Goal: Transaction & Acquisition: Download file/media

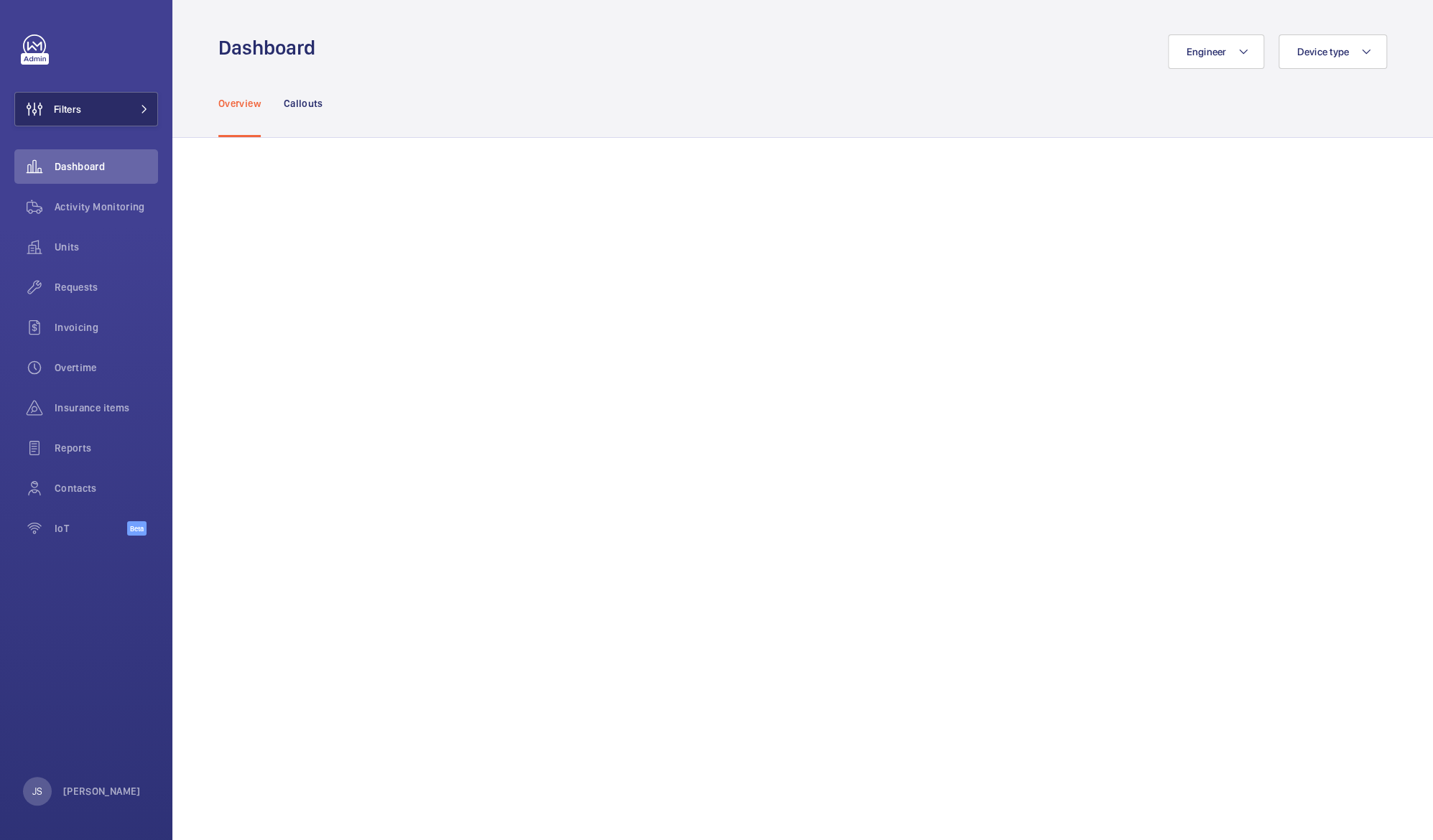
click at [69, 110] on span "Filters" at bounding box center [68, 109] width 27 height 15
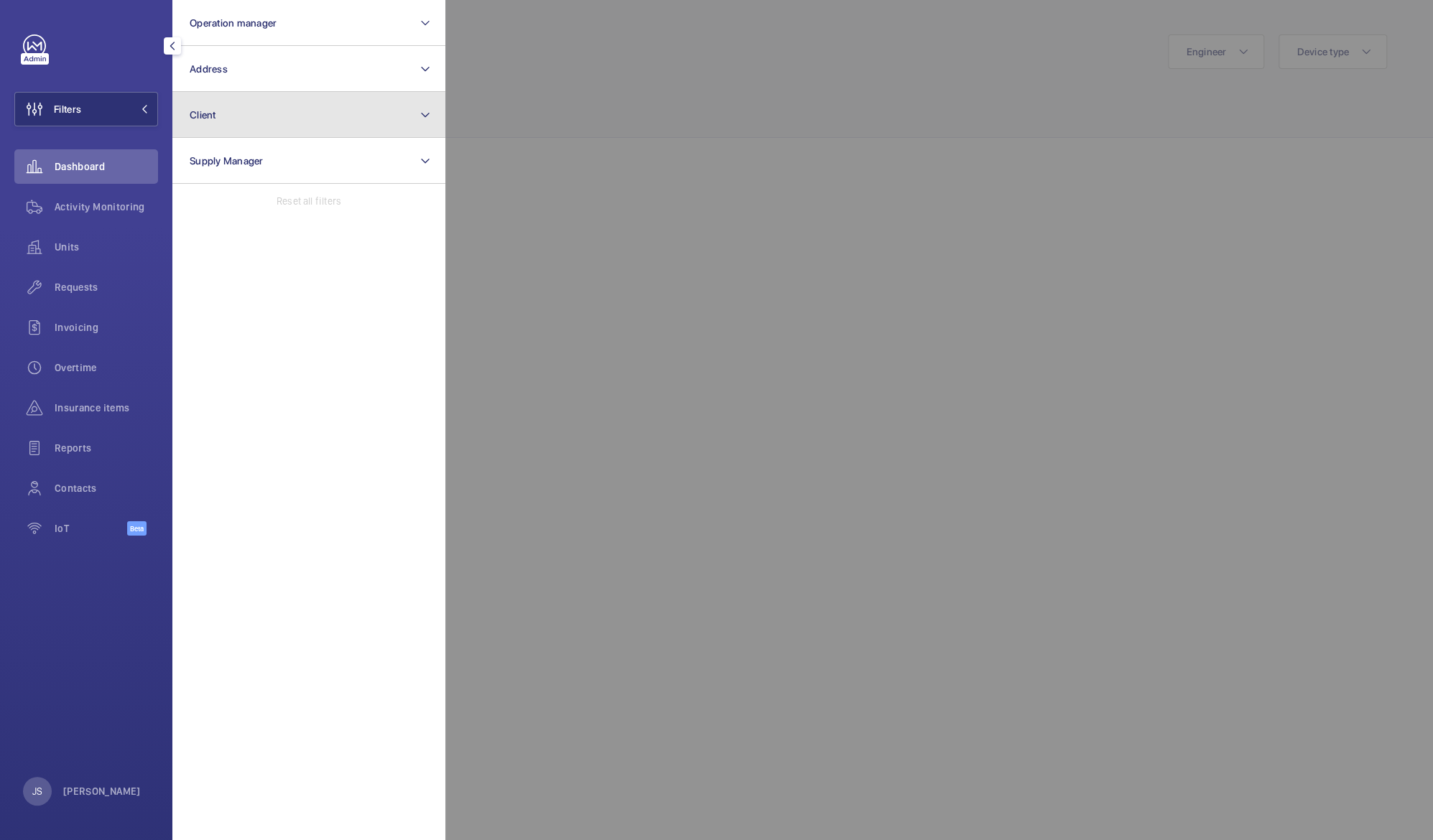
click at [211, 122] on button "Client" at bounding box center [309, 115] width 273 height 46
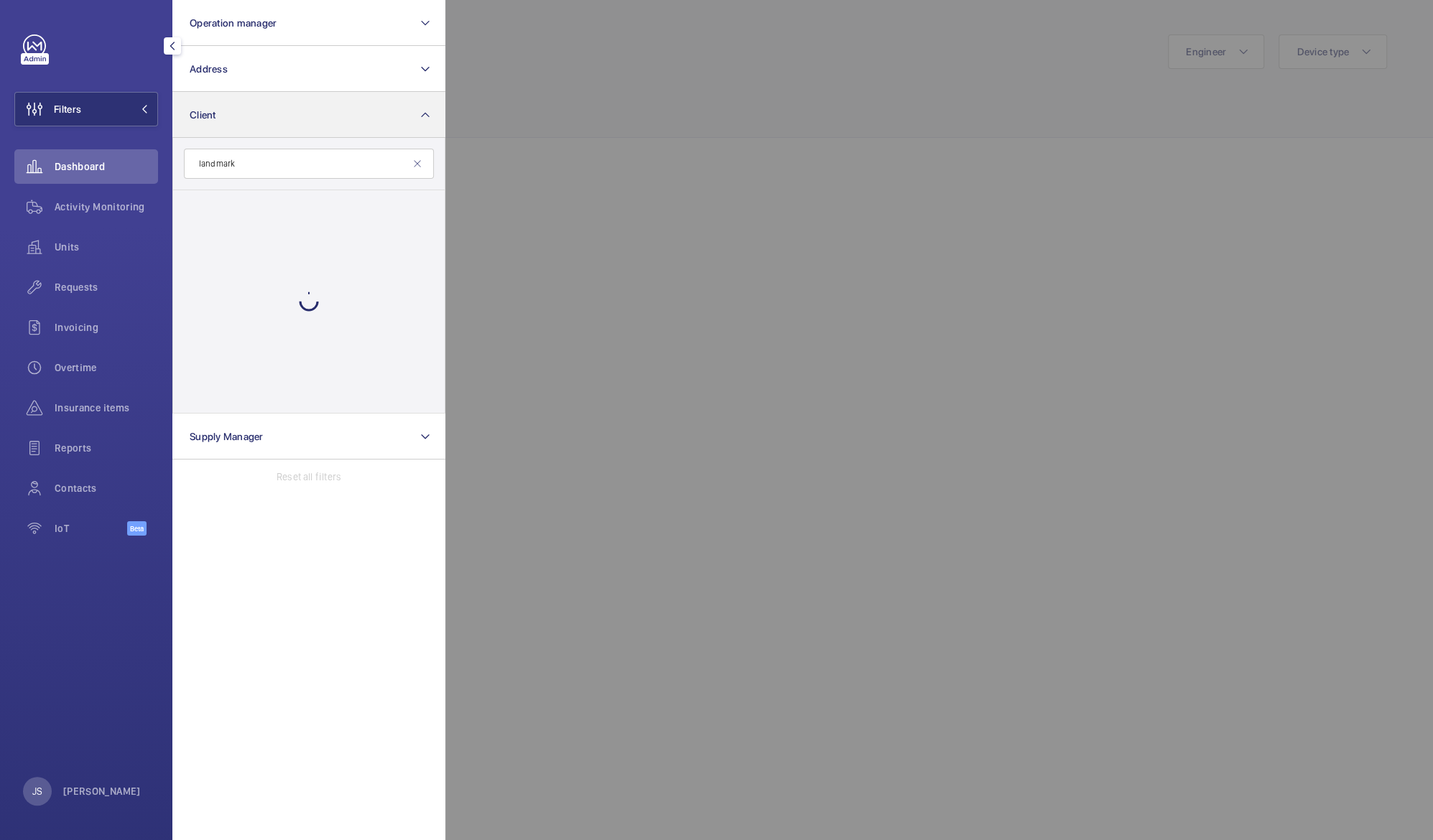
type input "landmark"
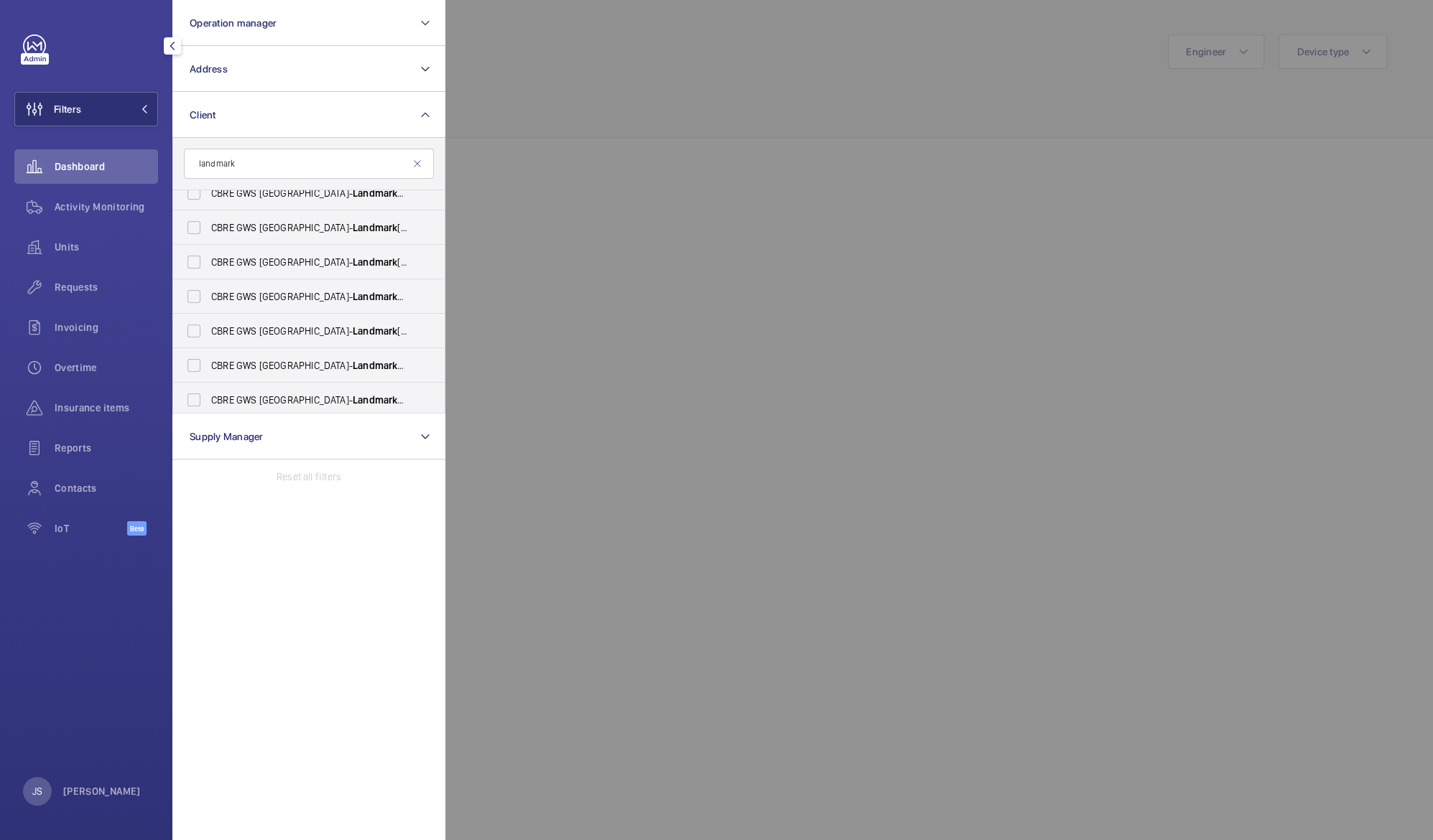
scroll to position [363, 0]
click at [265, 396] on span "CBRE GWS UK- Landmark The Space Mayfair" at bounding box center [309, 396] width 197 height 15
click at [208, 396] on input "CBRE GWS UK- Landmark The Space Mayfair" at bounding box center [193, 395] width 28 height 28
checkbox input "true"
click at [76, 218] on div "Activity Monitoring" at bounding box center [86, 206] width 143 height 34
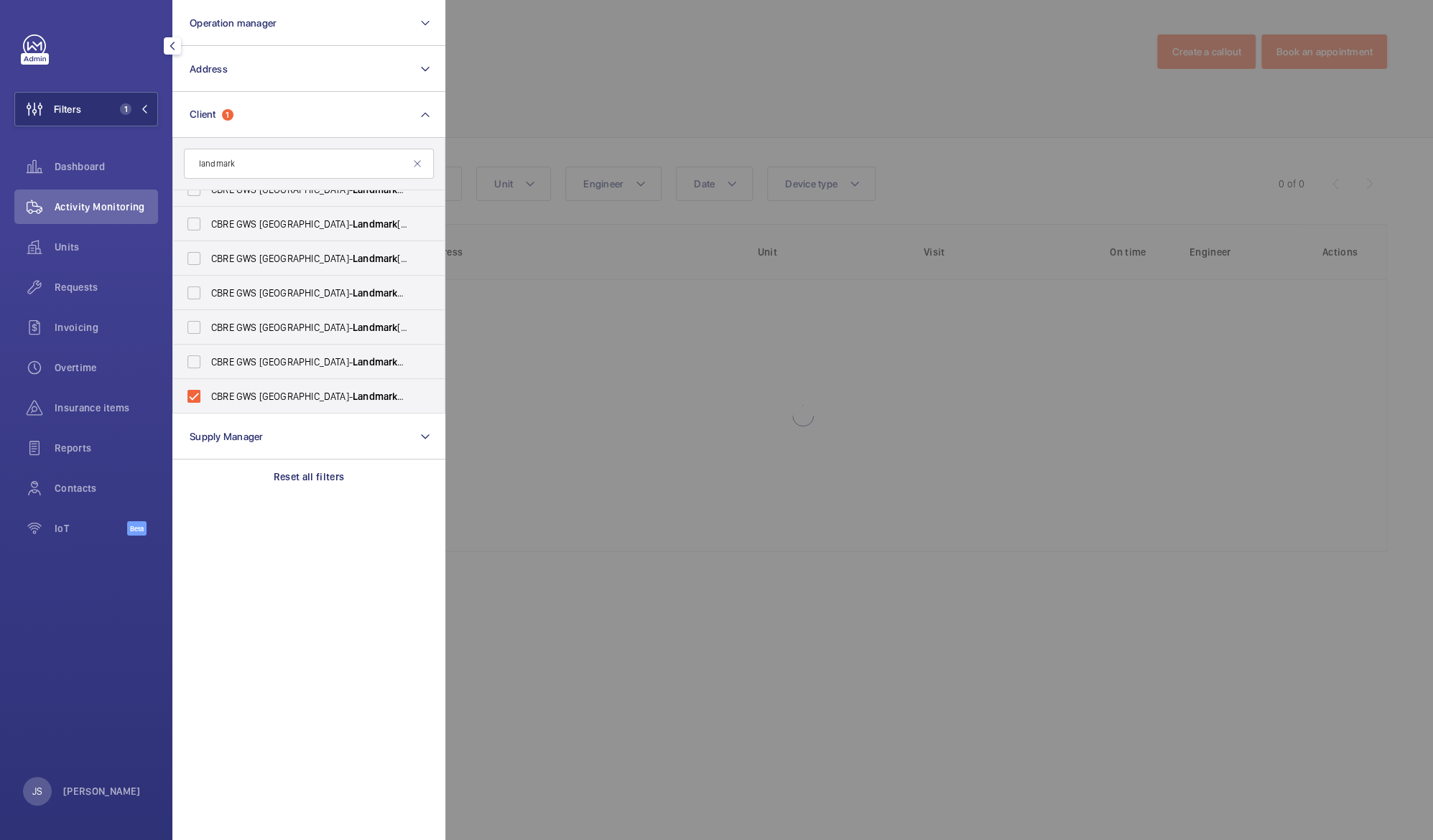
click at [537, 68] on div at bounding box center [1162, 420] width 1433 height 840
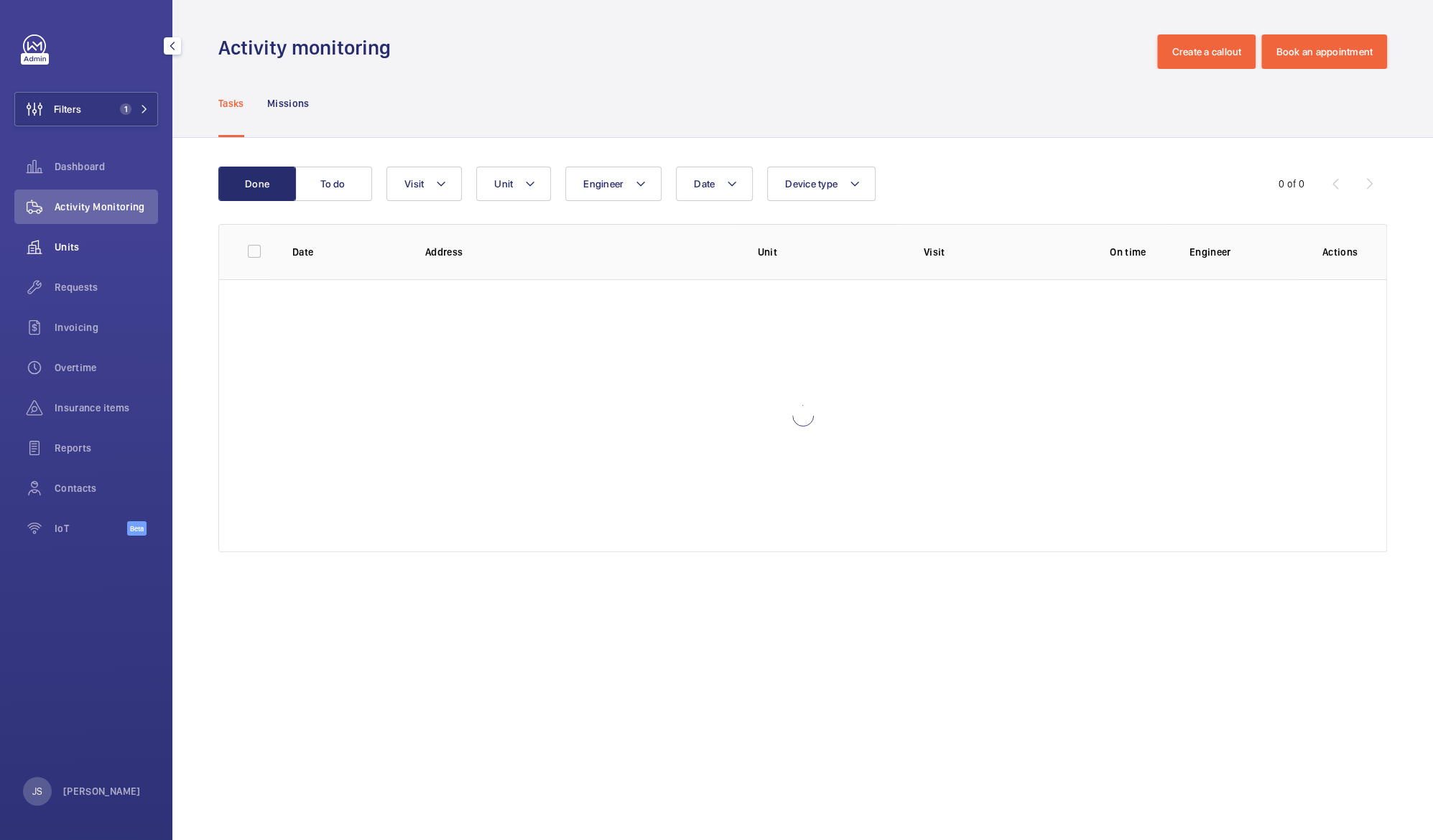
click at [52, 246] on wm-front-icon-button at bounding box center [34, 246] width 40 height 34
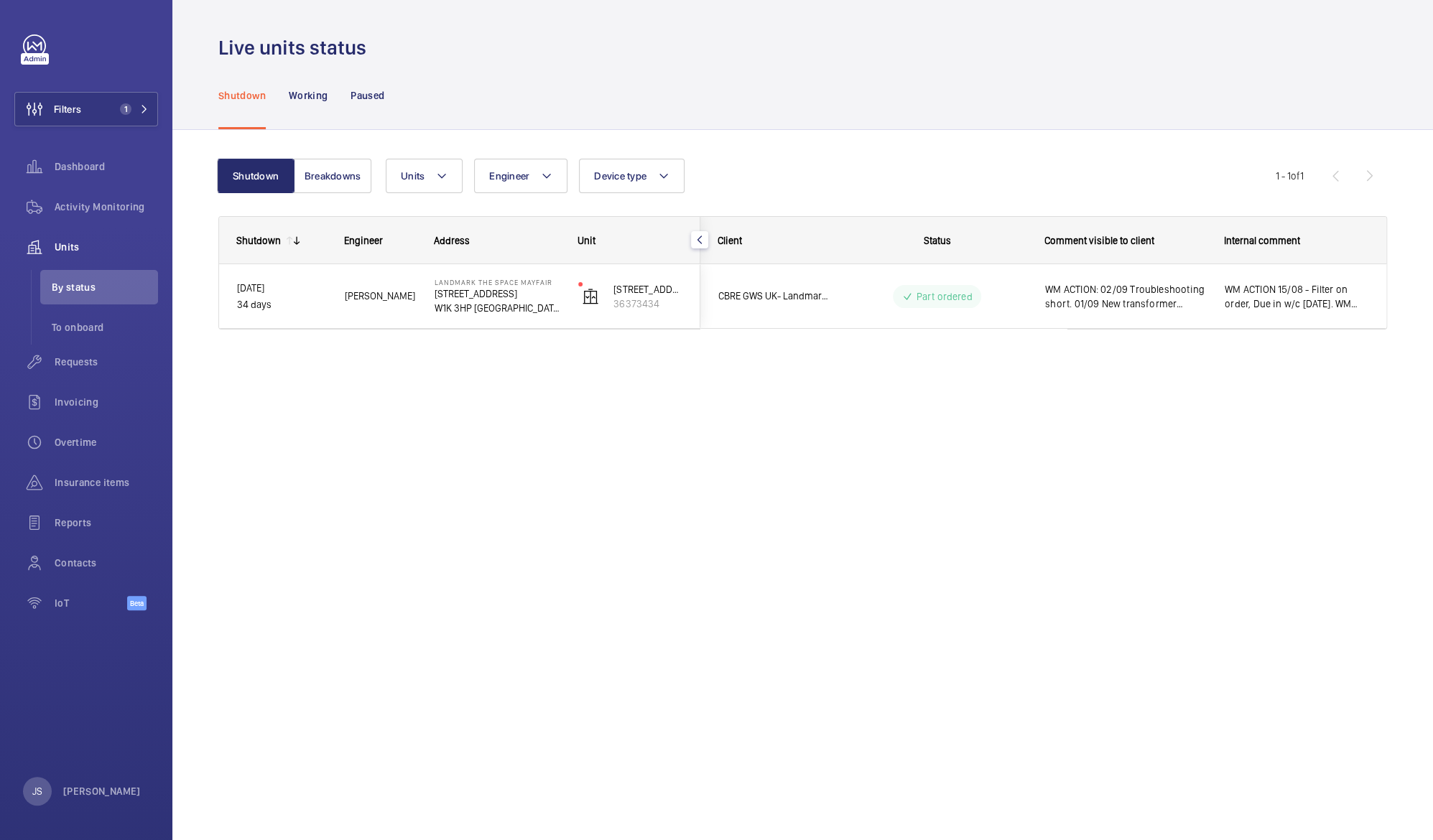
click at [1276, 301] on span "WM ACTION 15/08 - Filter on order, Due in w/c 18th August. WM ACTION 19/08 - Da…" at bounding box center [1297, 296] width 143 height 28
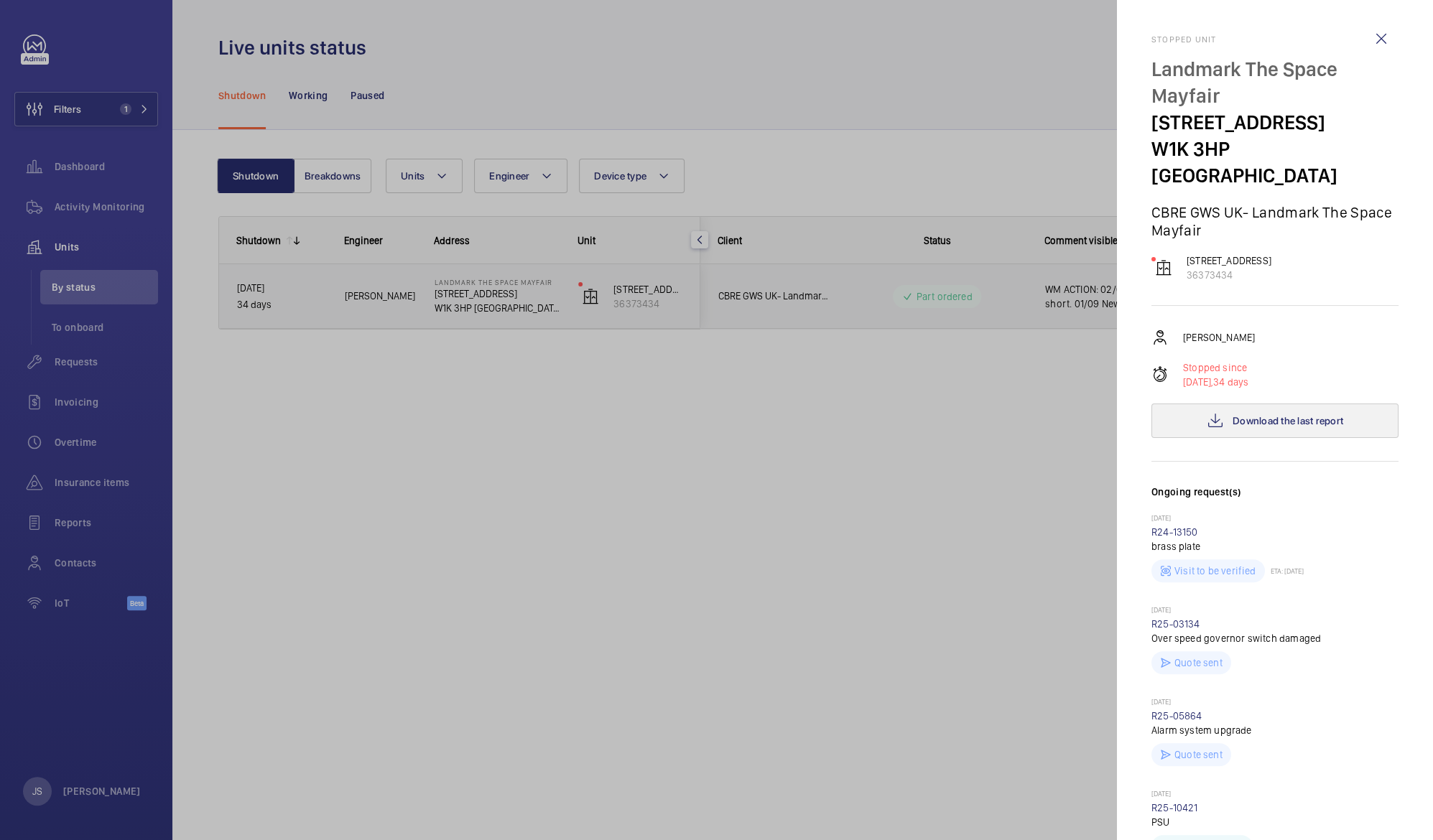
click at [1220, 403] on button "Download the last report" at bounding box center [1275, 420] width 247 height 34
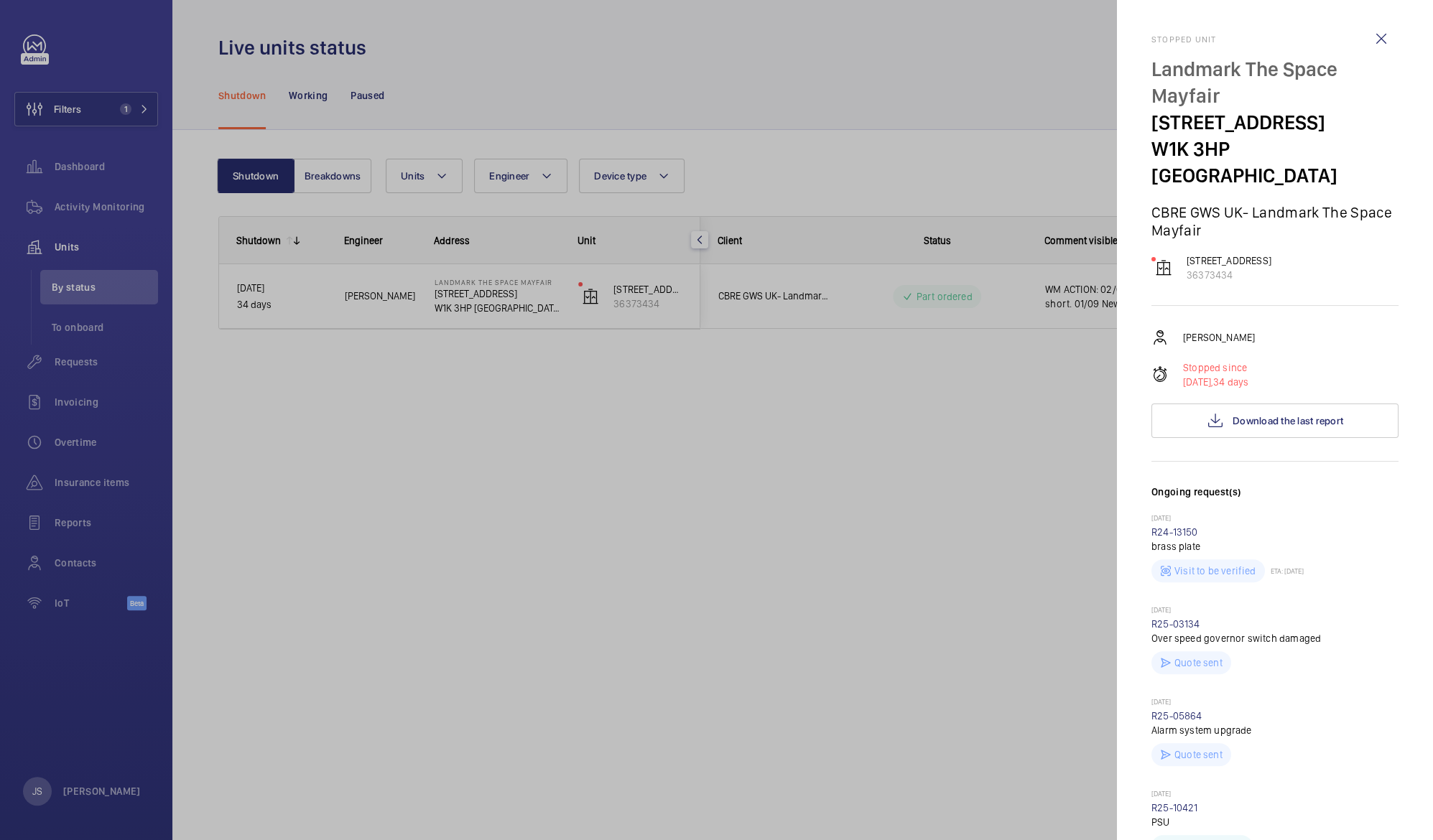
click at [414, 527] on div at bounding box center [716, 420] width 1433 height 840
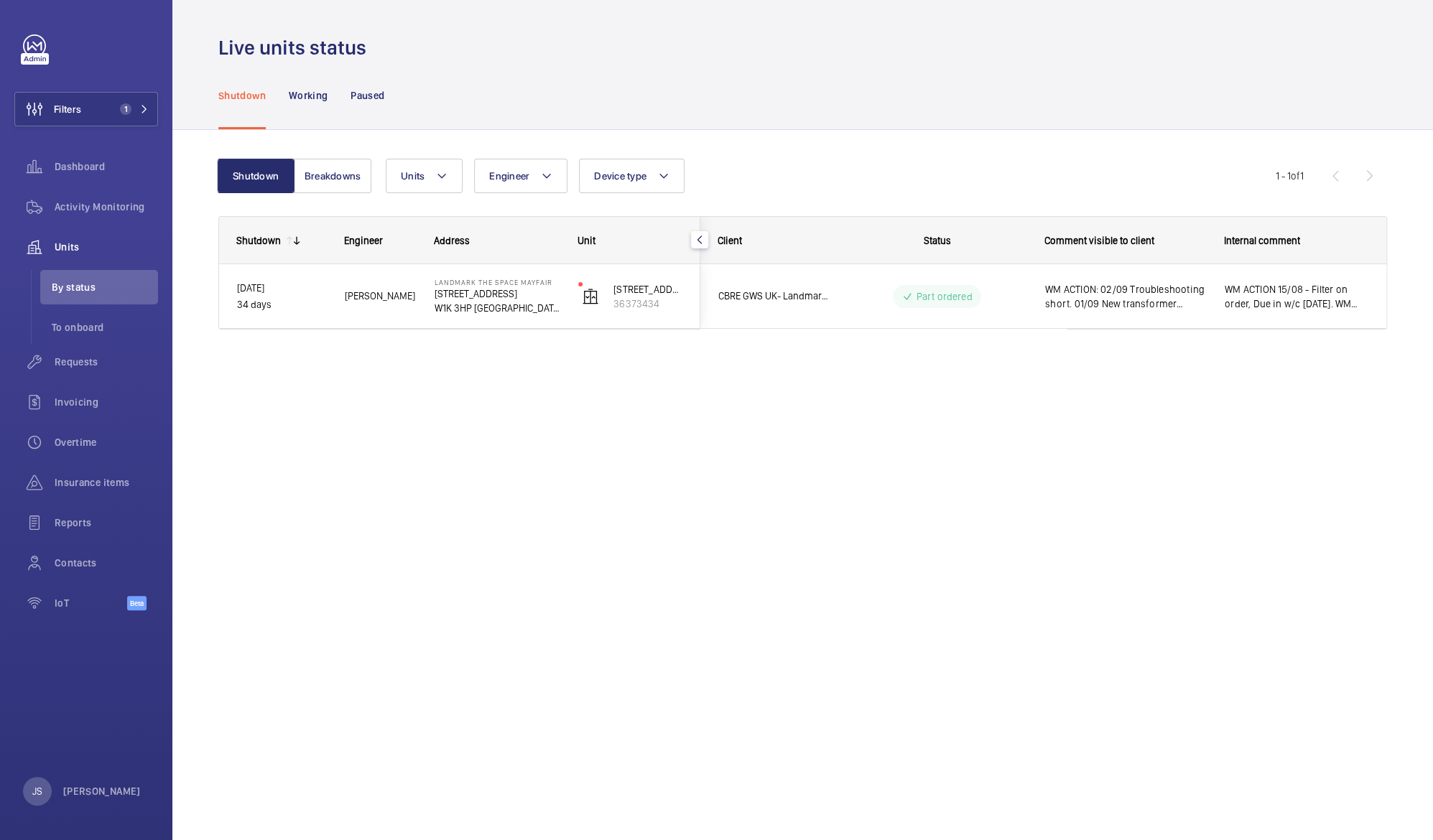
click at [1121, 298] on span "WM ACTION: 02/09 Troubleshooting short. 01/09 New transformer installed, short …" at bounding box center [1126, 296] width 161 height 28
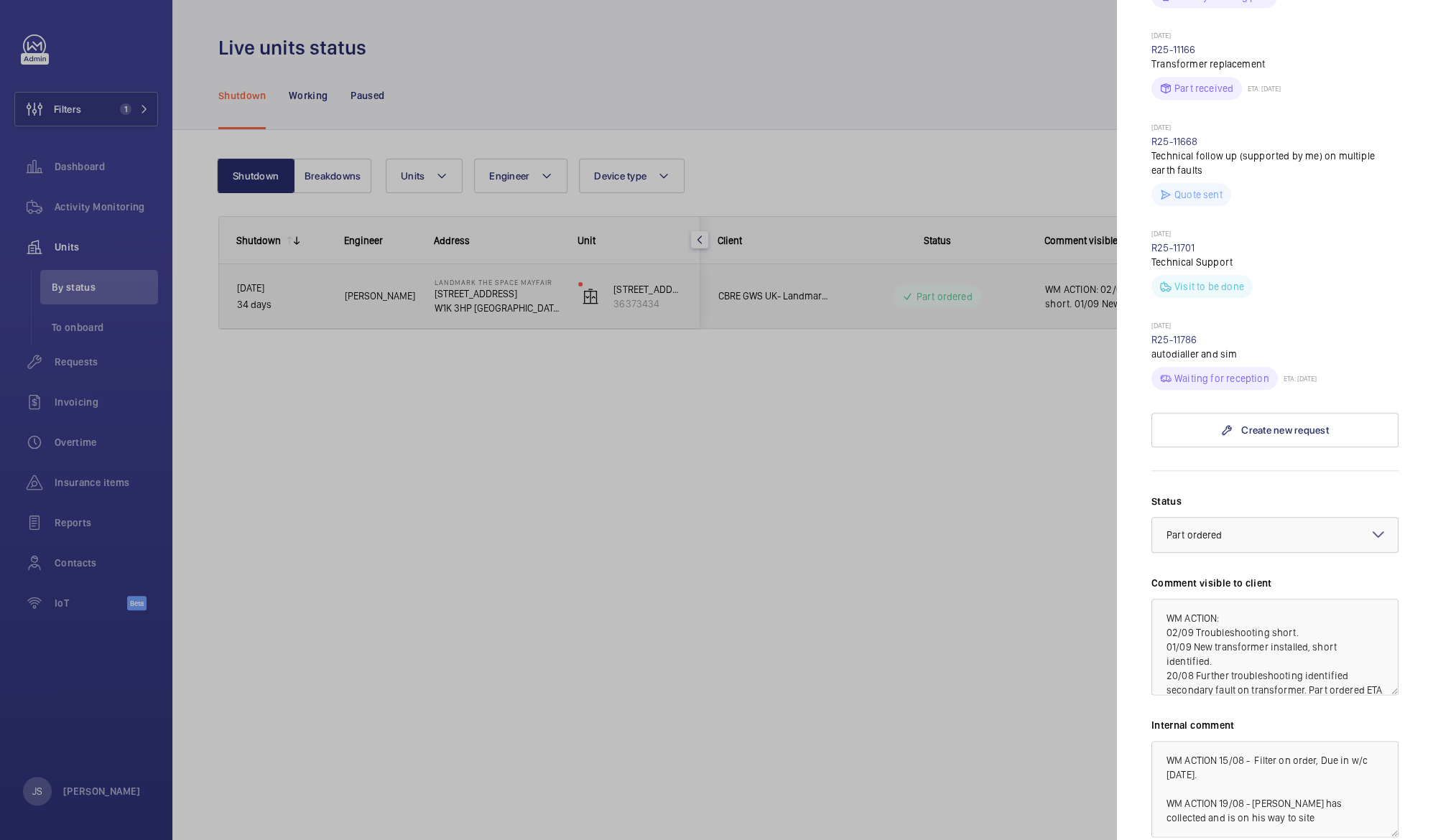
scroll to position [1051, 0]
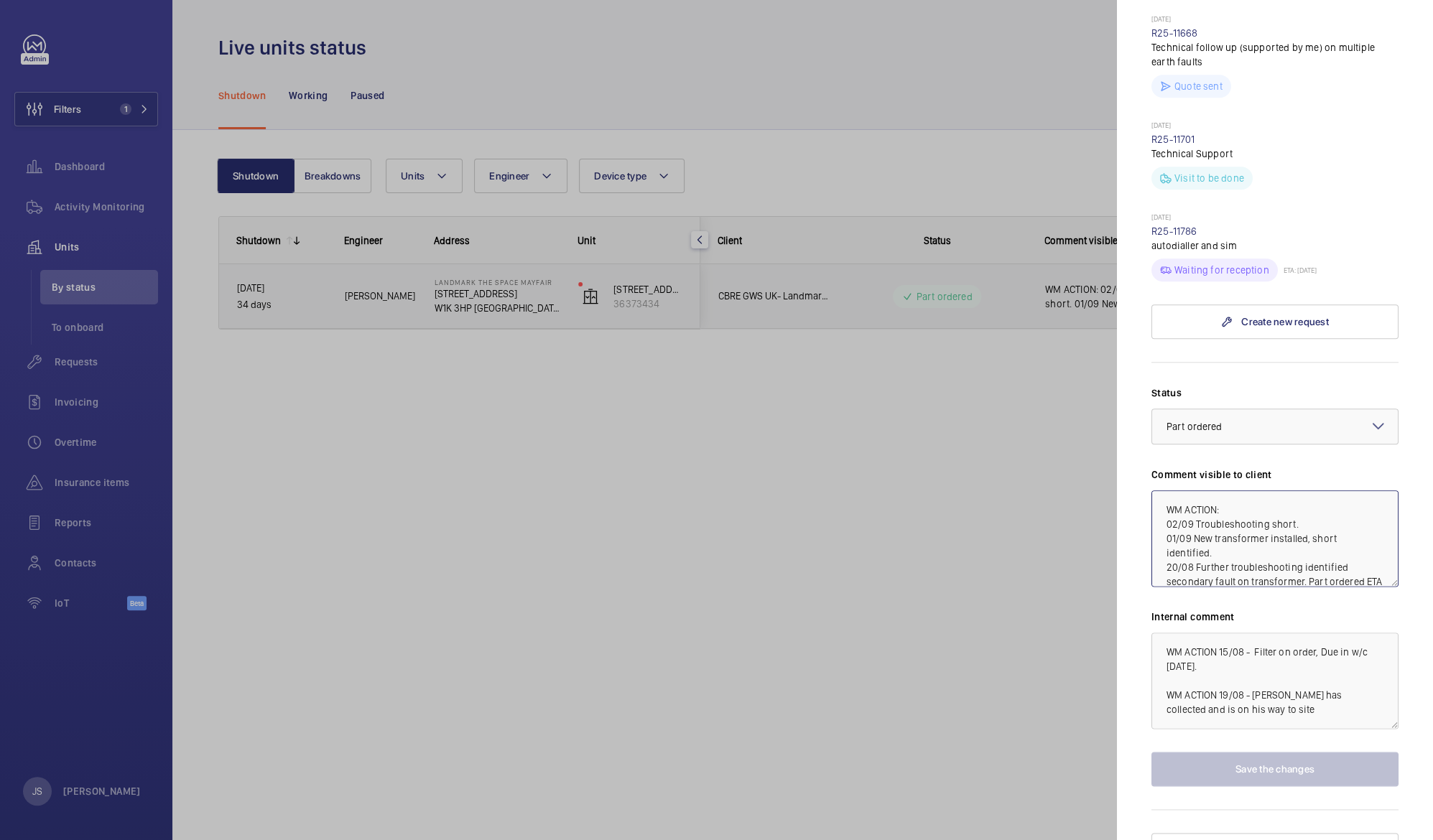
click at [1241, 501] on textarea "WM ACTION: 02/09 Troubleshooting short. 01/09 New transformer installed, short …" at bounding box center [1275, 539] width 247 height 96
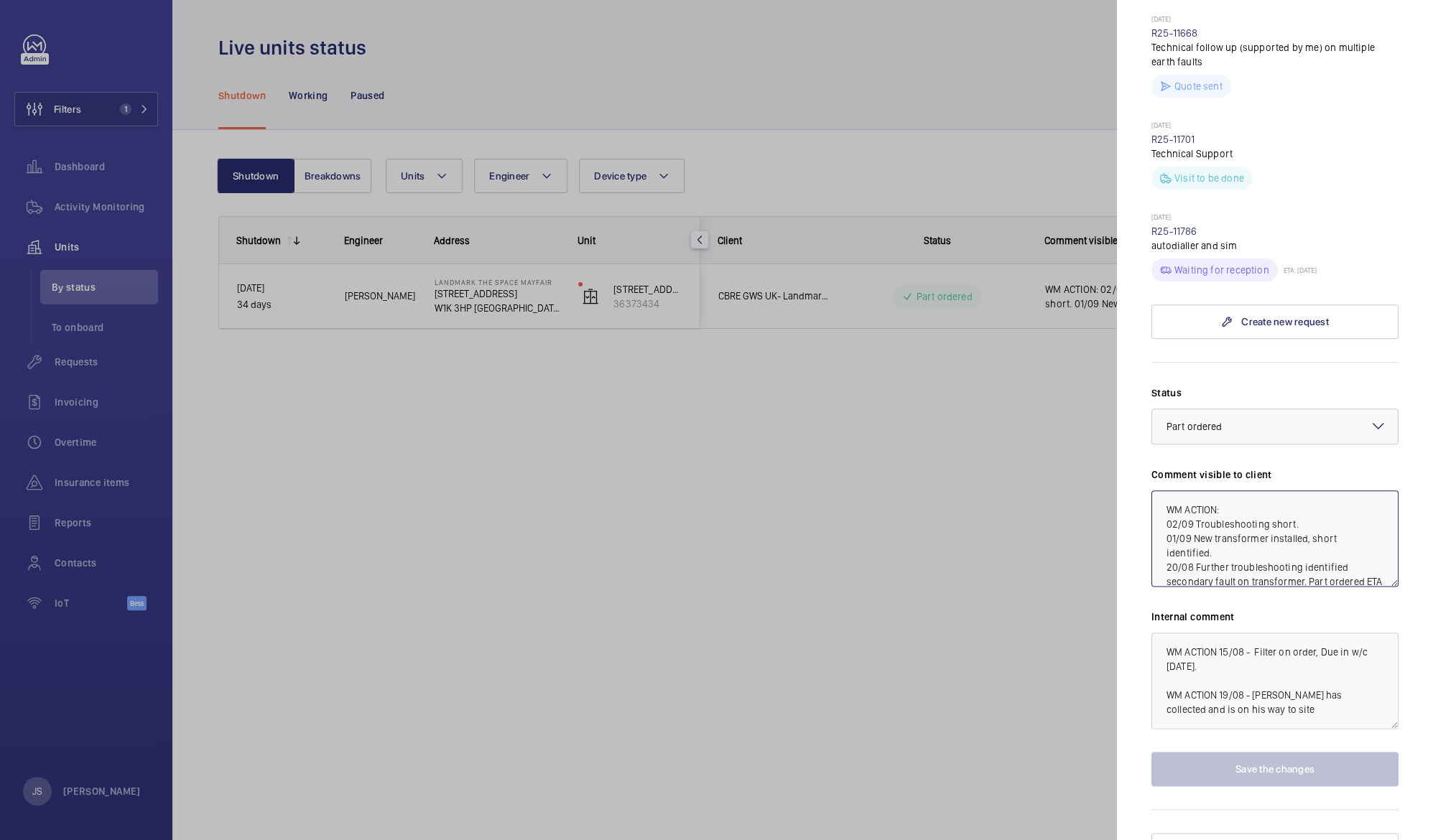
click at [1220, 491] on textarea "WM ACTION: 02/09 Troubleshooting short. 01/09 New transformer installed, short …" at bounding box center [1275, 539] width 247 height 96
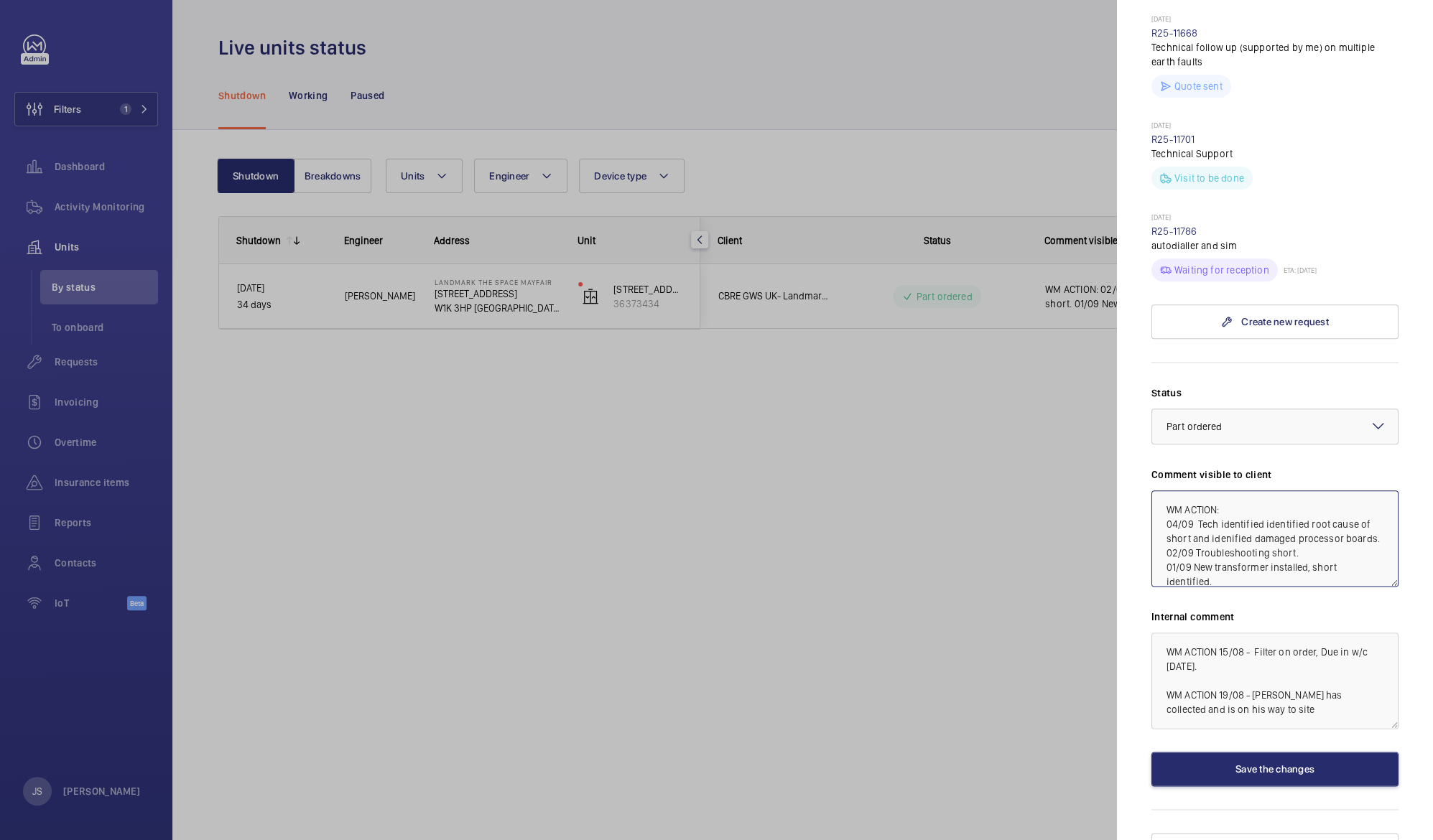
click at [1225, 507] on textarea "WM ACTION: 04/09 Tech identified identified root cause of short and idenified d…" at bounding box center [1275, 539] width 247 height 96
click at [1277, 535] on textarea "WM ACTION: 04/09 Tech identified identified root cause of short and identified …" at bounding box center [1275, 539] width 247 height 96
click at [1303, 497] on textarea "WM ACTION: 04/09 Tech identified identified root cause of short and identified …" at bounding box center [1275, 539] width 247 height 96
type textarea "WM ACTION: 04/09 Tech o atend site, report to follow. 02/09 Troubleshooting sho…"
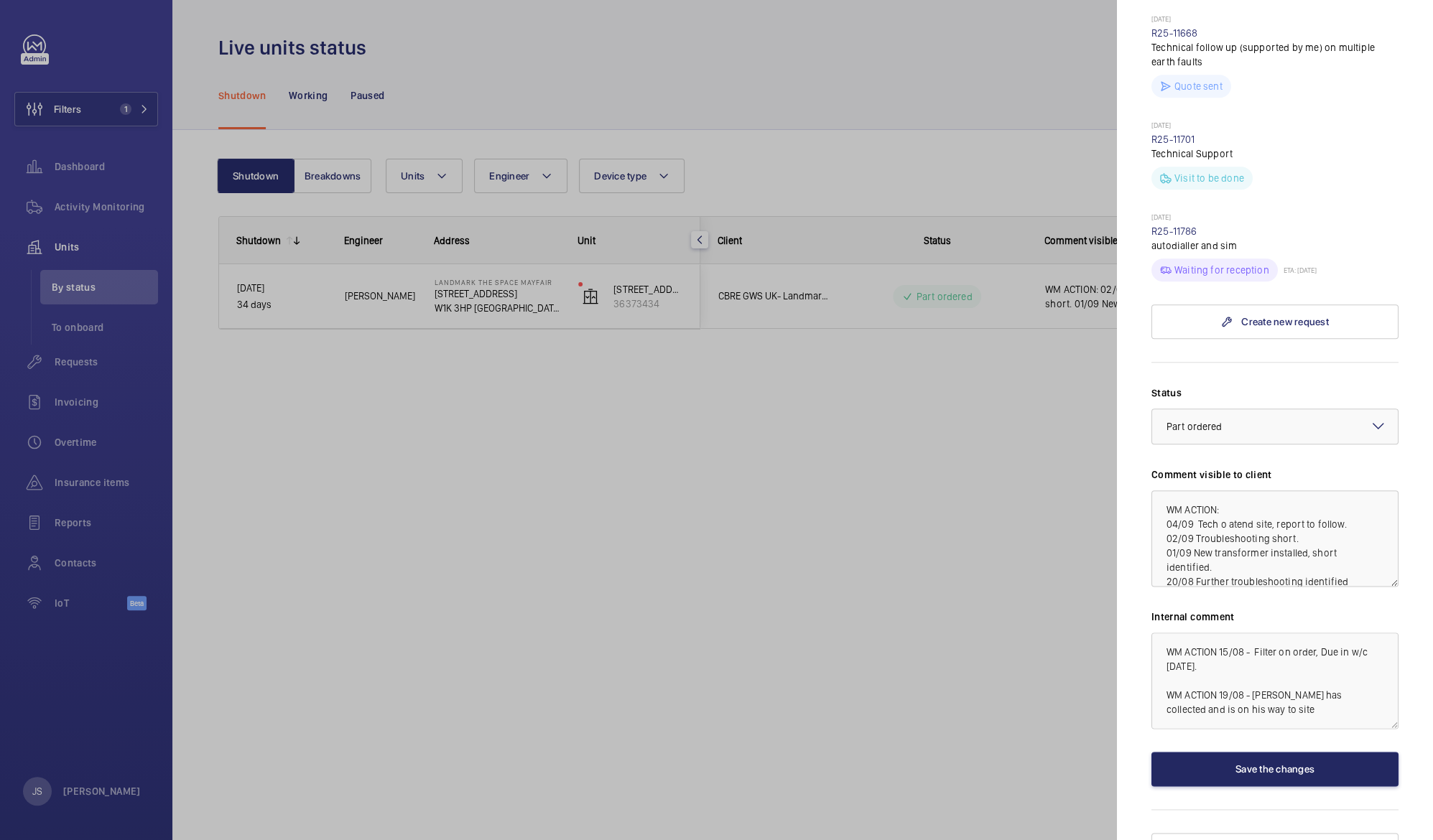
click at [1221, 752] on button "Save the changes" at bounding box center [1275, 768] width 247 height 34
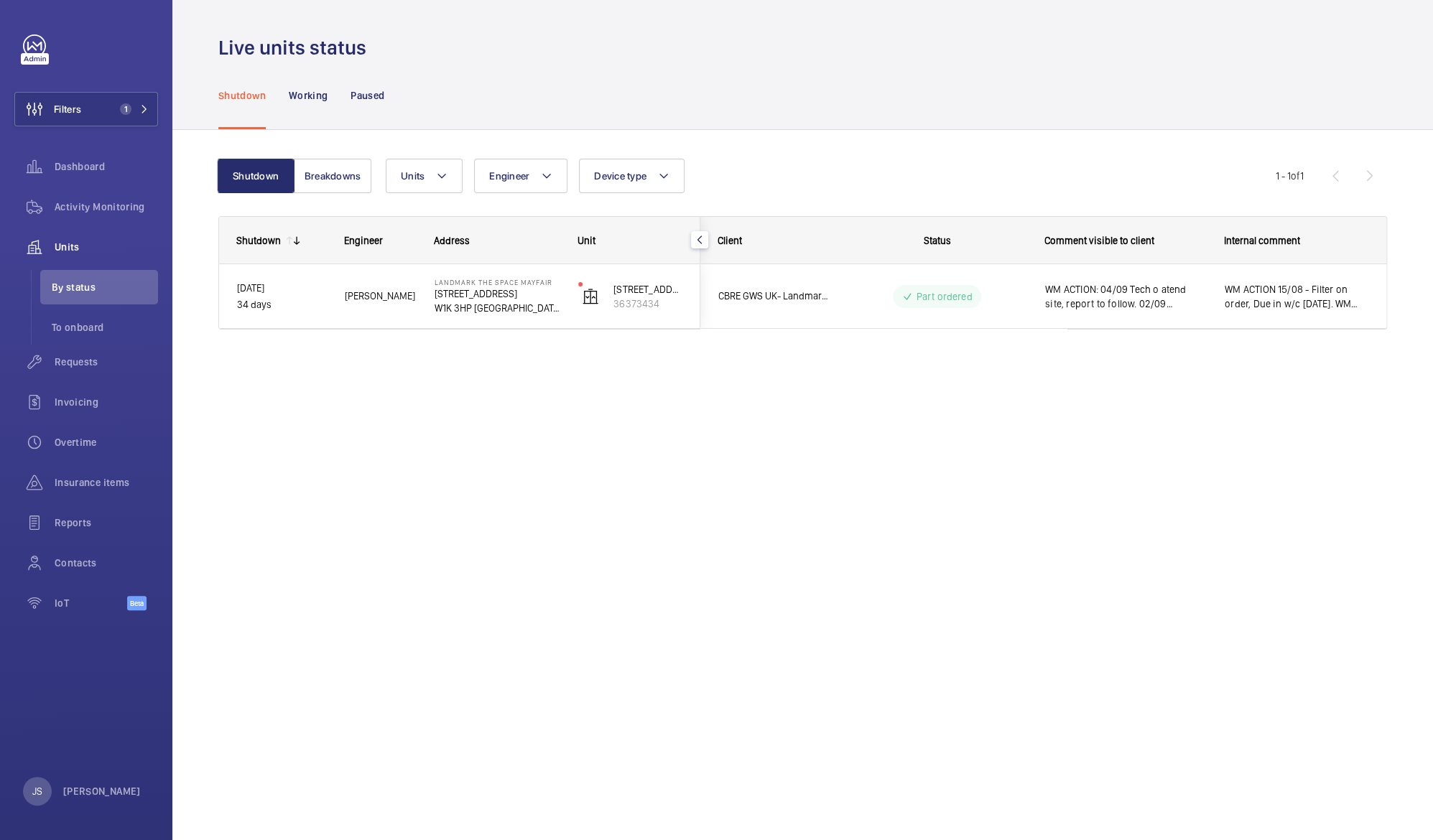
click at [1113, 312] on div "WM ACTION: 04/09 Tech o atend site, report to follow. 02/09 Troubleshooting sho…" at bounding box center [1126, 296] width 161 height 33
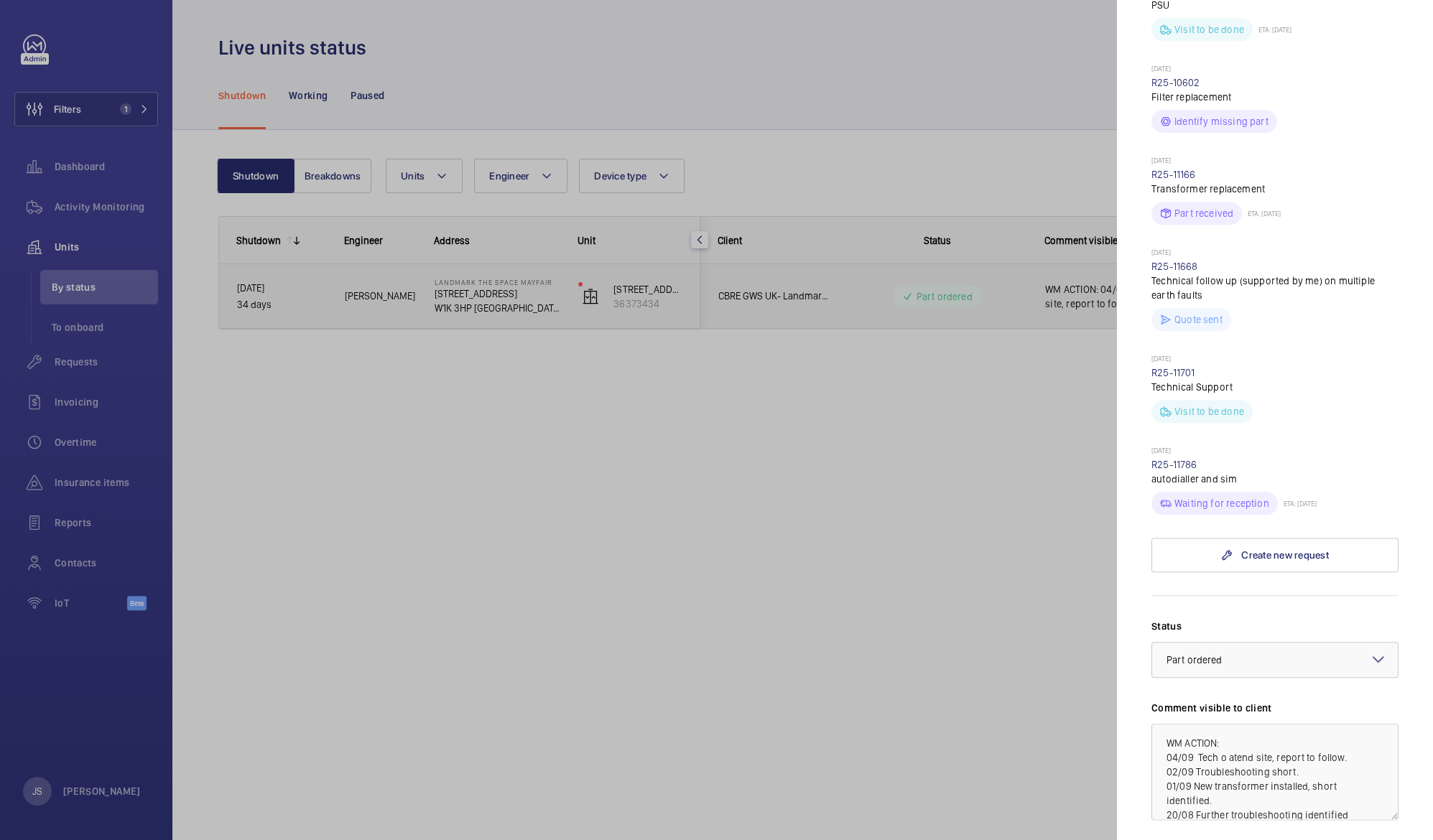
scroll to position [820, 0]
click at [1223, 721] on textarea "WM ACTION: 04/09 Tech o atend site, report to follow. 02/09 Troubleshooting sho…" at bounding box center [1275, 769] width 247 height 96
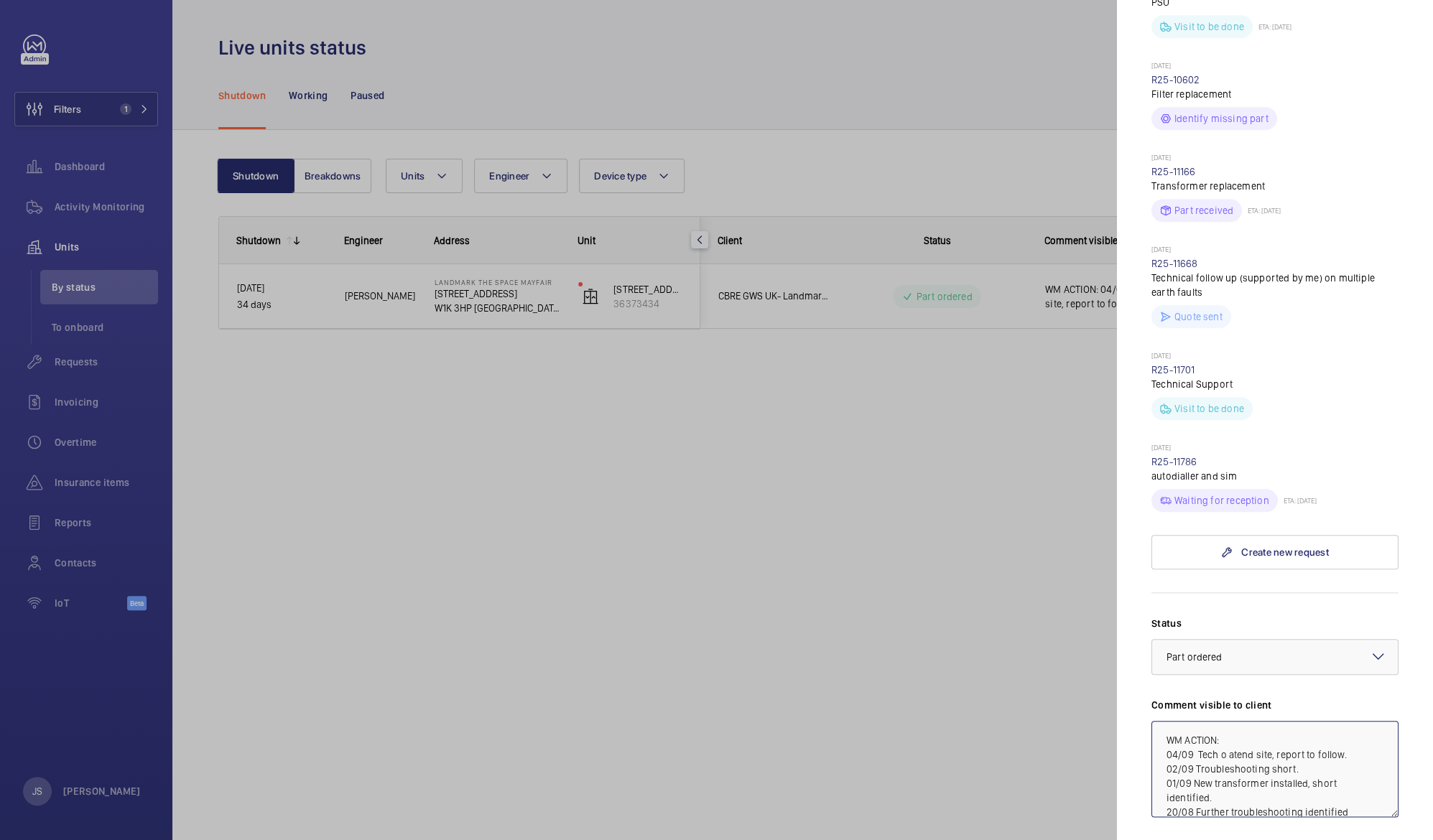
click at [1263, 738] on textarea "WM ACTION: 04/09 Tech o atend site, report to follow. 02/09 Troubleshooting sho…" at bounding box center [1275, 769] width 247 height 96
click at [1223, 721] on textarea "WM ACTION: 04/09 Tech o atend site, report to follow. 02/09 Troubleshooting sho…" at bounding box center [1275, 769] width 247 height 96
click at [1236, 725] on textarea "WM ACTION: 04/09 Tech o atend site, report to follow. 02/09 Troubleshooting sho…" at bounding box center [1275, 769] width 247 height 96
click at [1255, 721] on textarea "WM ACTION: 04/09 Tech o attend site, report to follow. 02/09 Troubleshooting sh…" at bounding box center [1275, 769] width 247 height 96
click at [1256, 724] on textarea "WM ACTION: 04/09 Tech o attend site, report to follow. 02/09 Troubleshooting sh…" at bounding box center [1275, 769] width 247 height 96
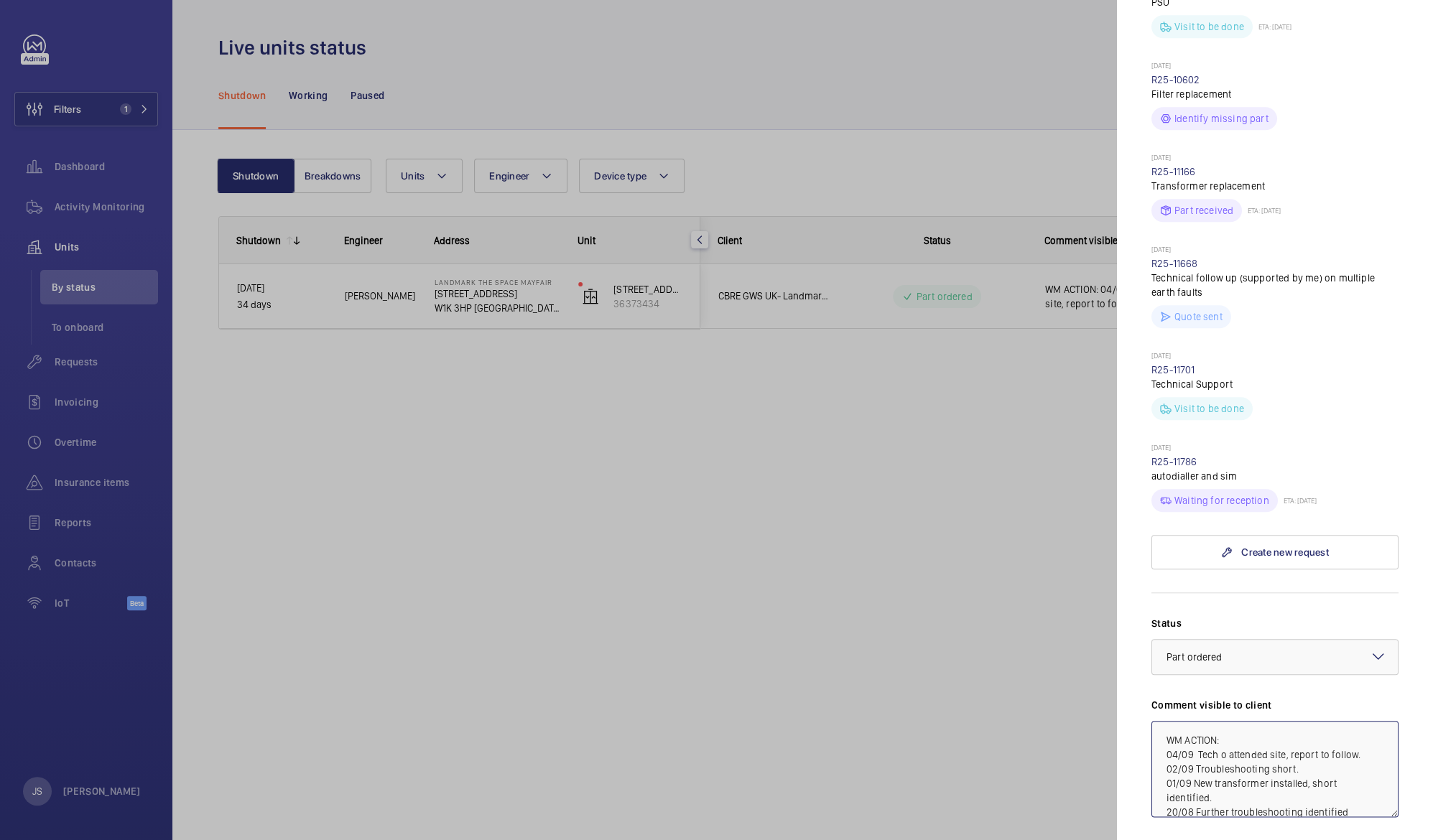
click at [1215, 724] on textarea "WM ACTION: 04/09 Tech o attended site, report to follow. 02/09 Troubleshooting …" at bounding box center [1275, 769] width 247 height 96
type textarea "WM ACTION: 04/09 Tech attended site, report to follow. 02/09 Troubleshooting sh…"
click at [1044, 721] on div at bounding box center [716, 420] width 1433 height 840
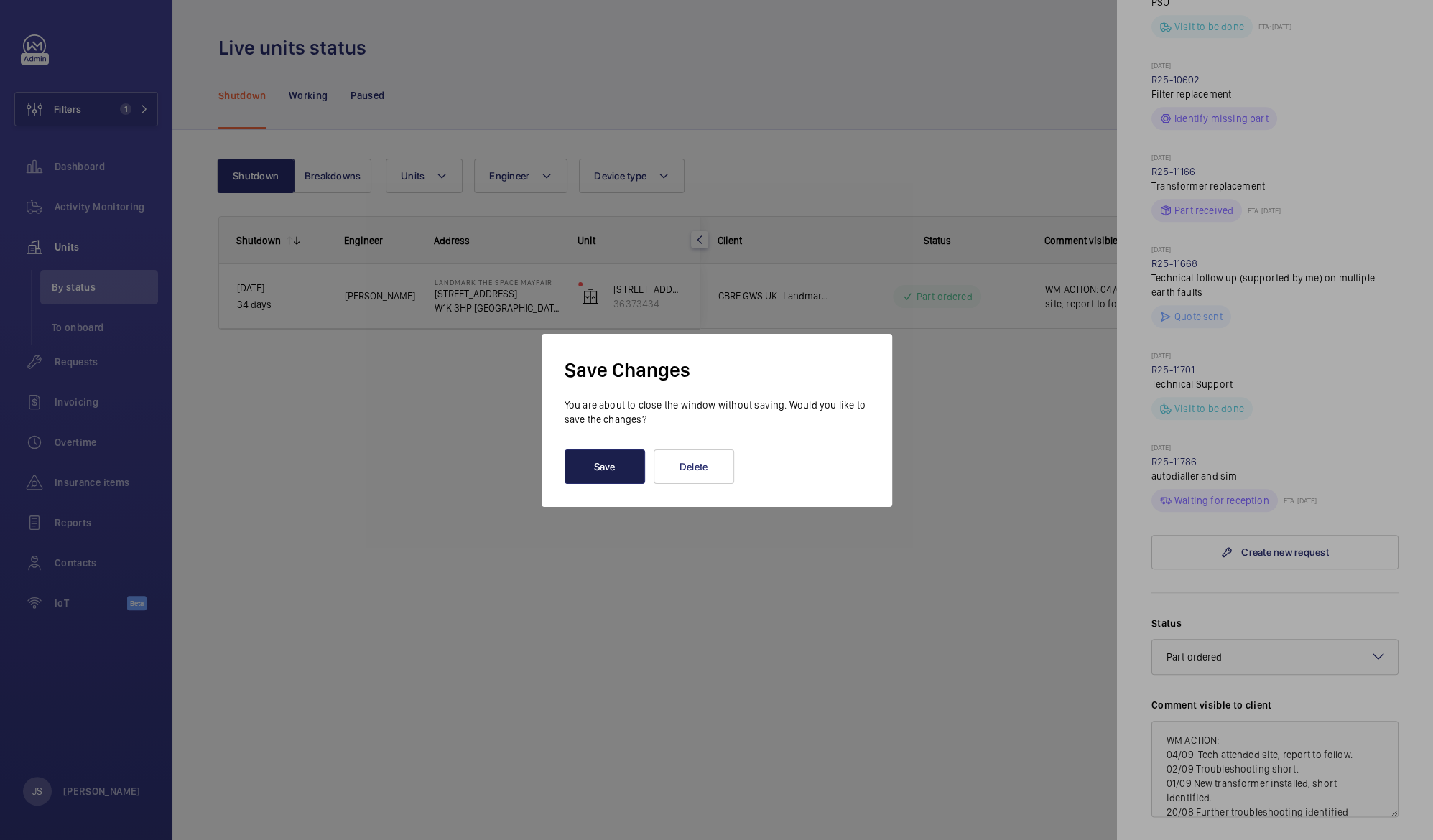
click at [591, 468] on button "Save" at bounding box center [605, 466] width 80 height 34
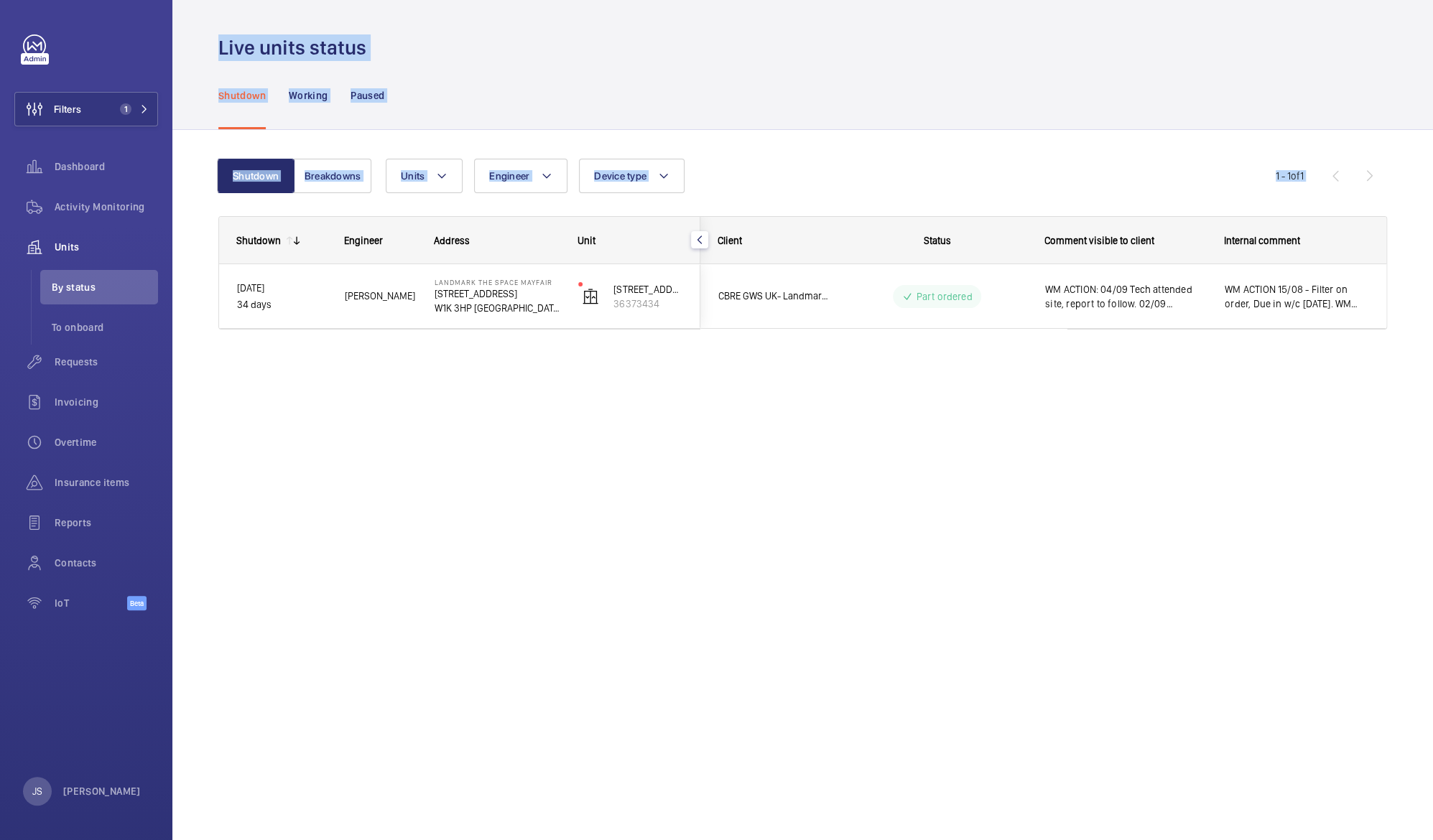
drag, startPoint x: 591, startPoint y: 468, endPoint x: 177, endPoint y: -64, distance: 674.1
click at [177, 0] on html "Filters 1 Dashboard Activity Monitoring Units By status To onboard Requests Inv…" at bounding box center [716, 420] width 1433 height 840
click at [448, 309] on p "W1K 3HP LONDON" at bounding box center [497, 308] width 125 height 15
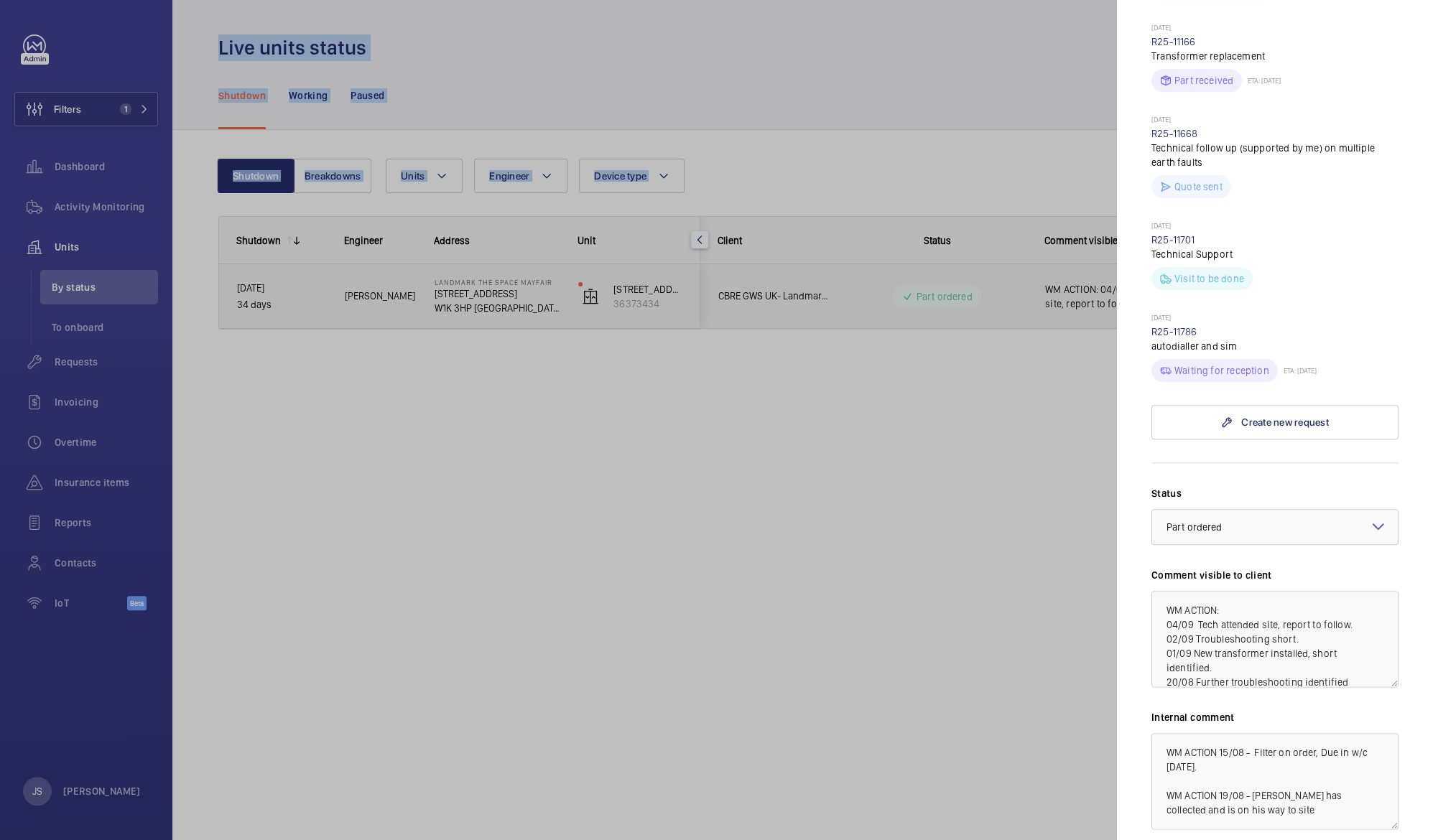
scroll to position [954, 0]
click at [1221, 516] on div "× Part ordered" at bounding box center [1213, 523] width 92 height 15
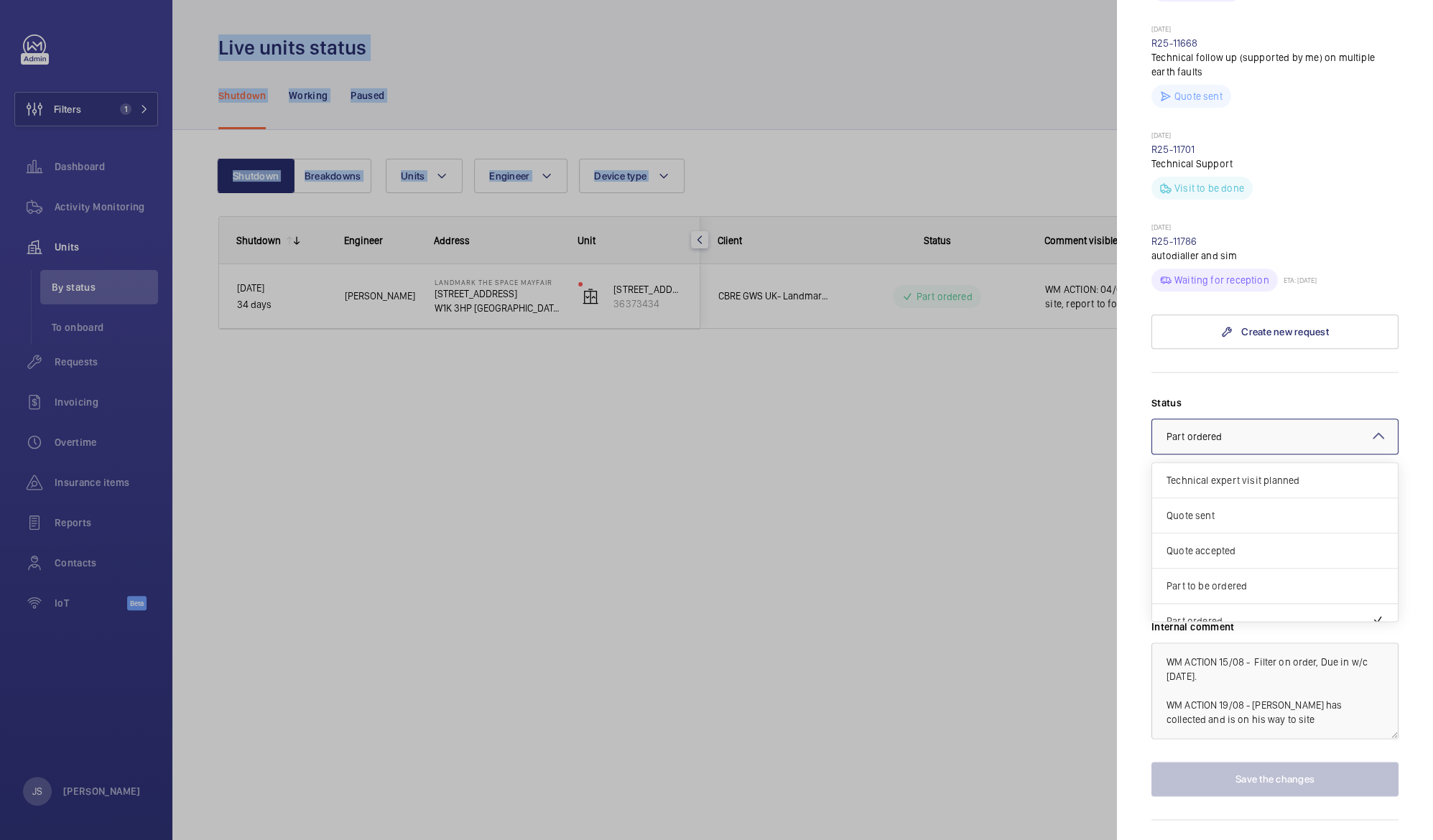
scroll to position [1038, 0]
click at [1207, 500] on div "Quote sent" at bounding box center [1275, 518] width 245 height 35
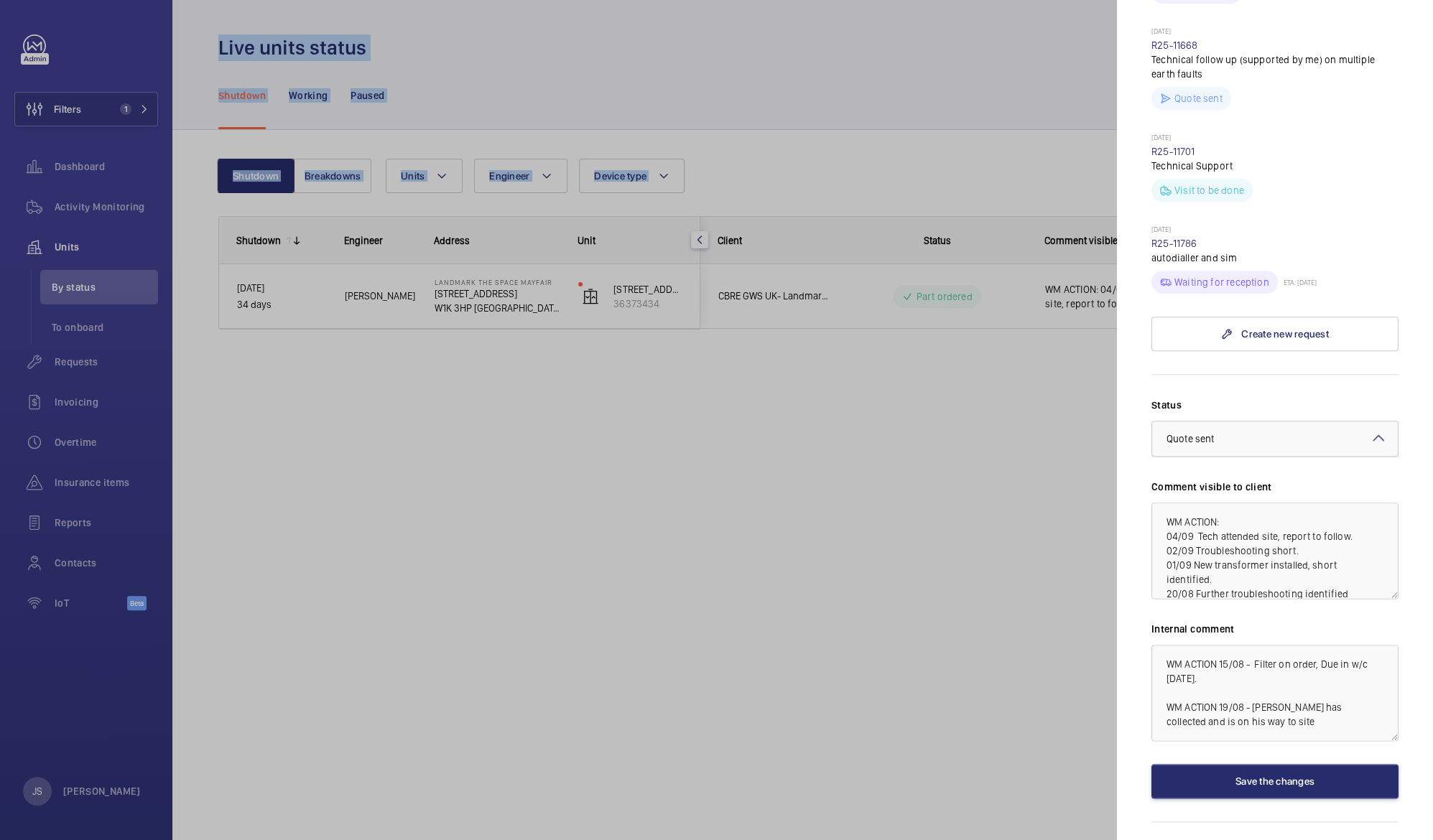
click at [1202, 432] on div "× Quote sent" at bounding box center [1208, 439] width 83 height 15
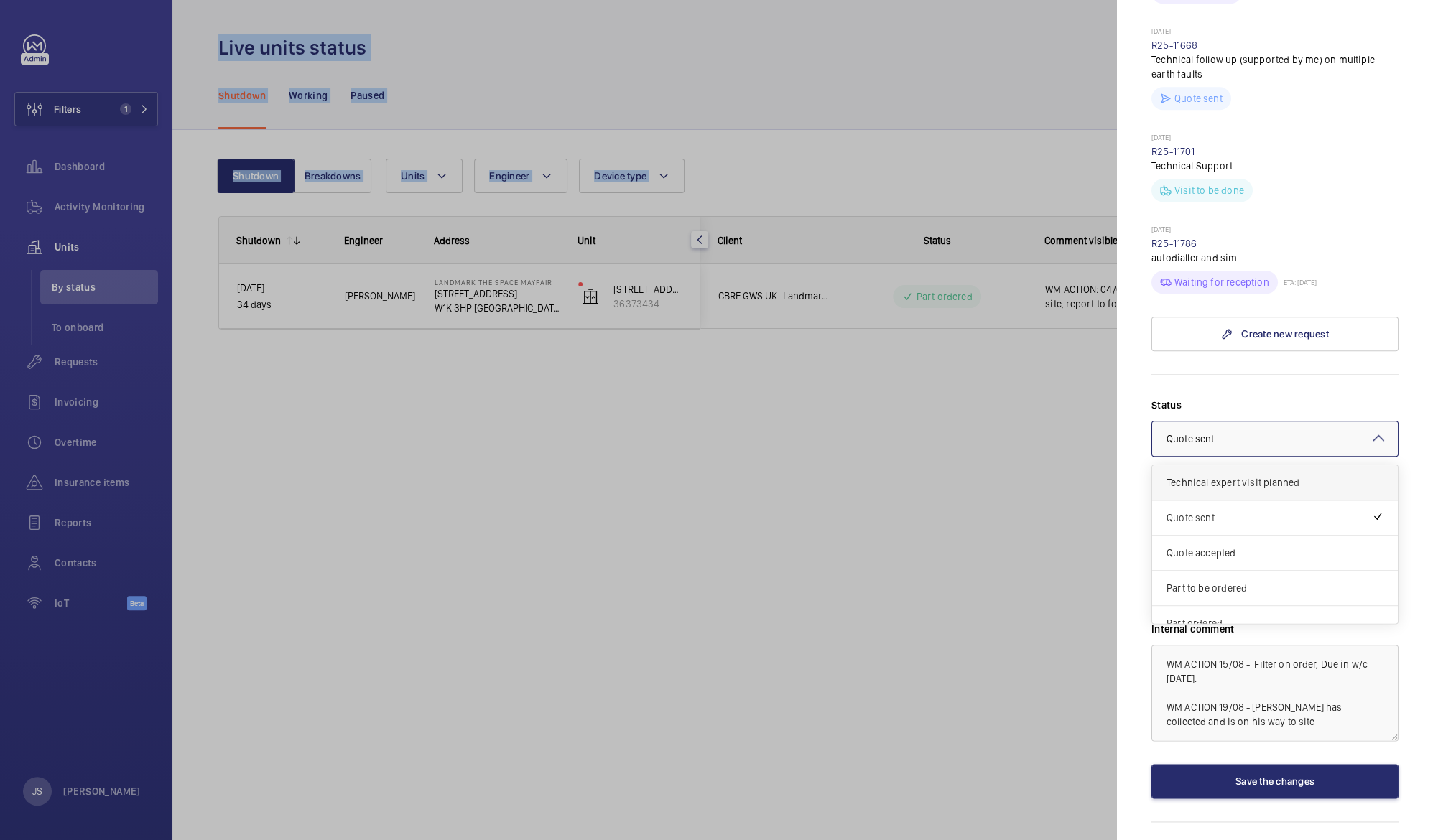
click at [1199, 475] on span "Technical expert visit planned" at bounding box center [1275, 482] width 217 height 15
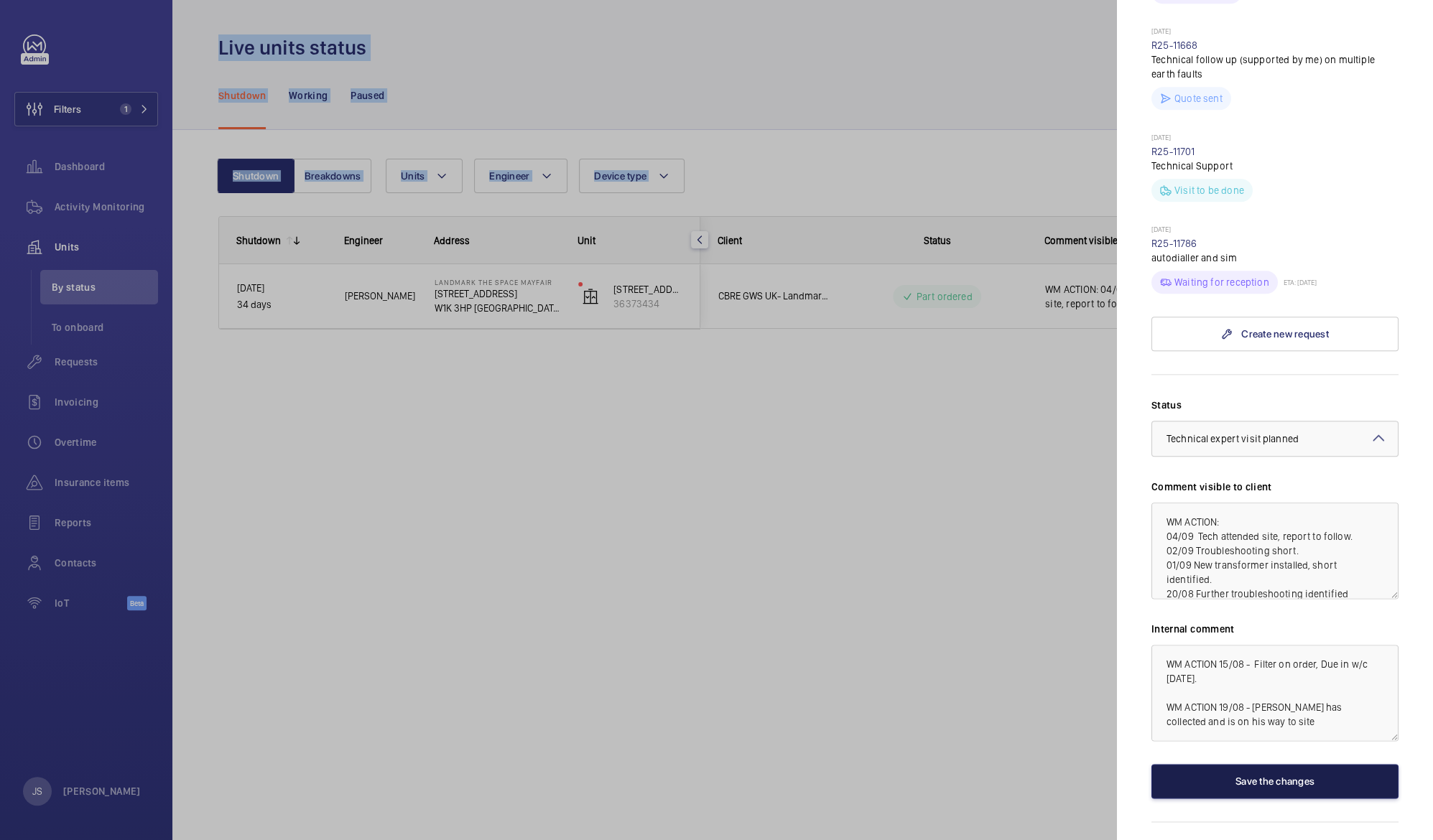
click at [1247, 764] on button "Save the changes" at bounding box center [1275, 781] width 247 height 34
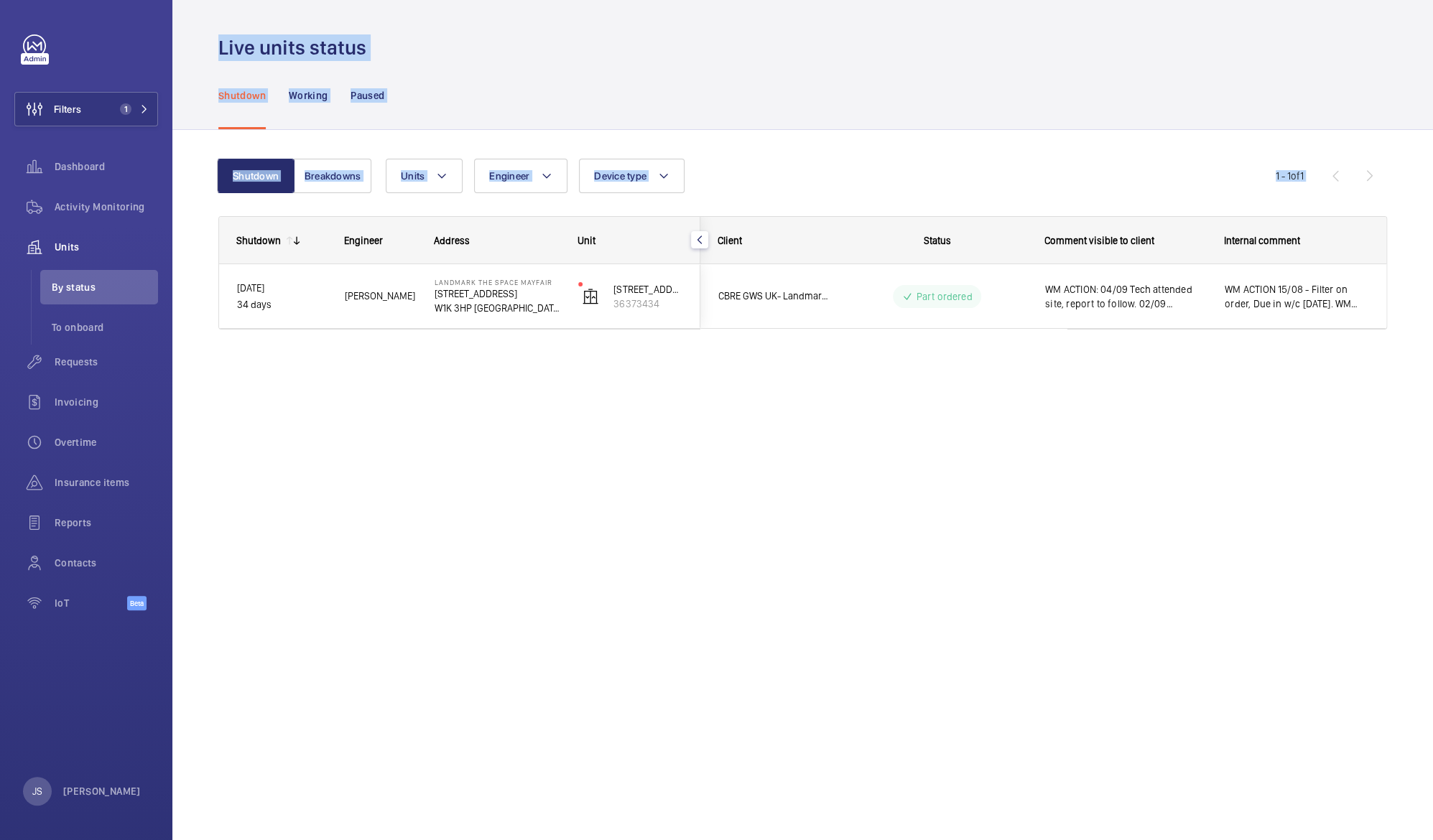
scroll to position [0, 0]
click at [326, 510] on div "Live units status Shutdown Working Paused Shutdown Breakdowns Units Engineer De…" at bounding box center [803, 420] width 1260 height 840
click at [260, 308] on p "34 days" at bounding box center [282, 304] width 89 height 17
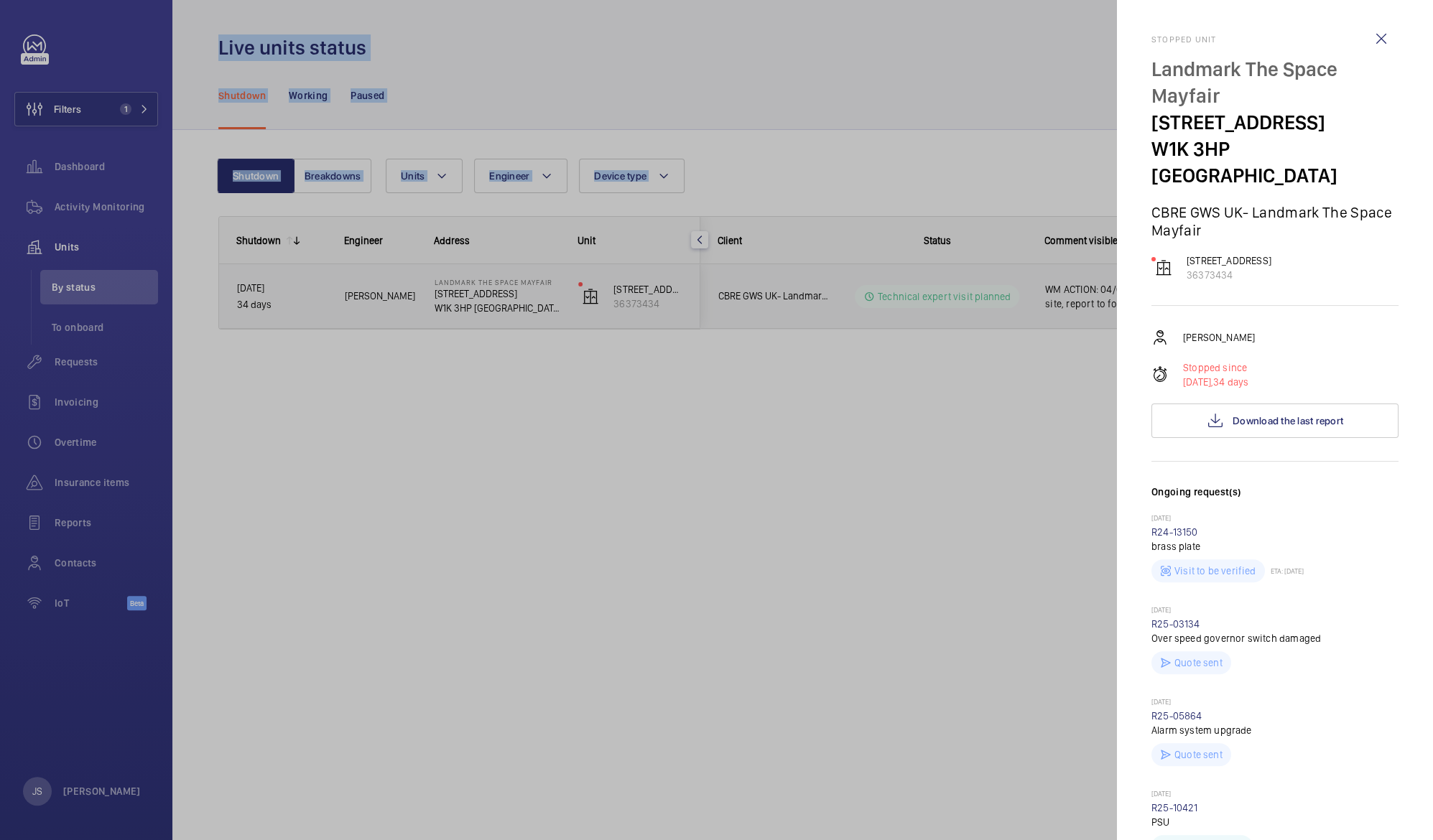
click at [467, 307] on div at bounding box center [716, 420] width 1433 height 840
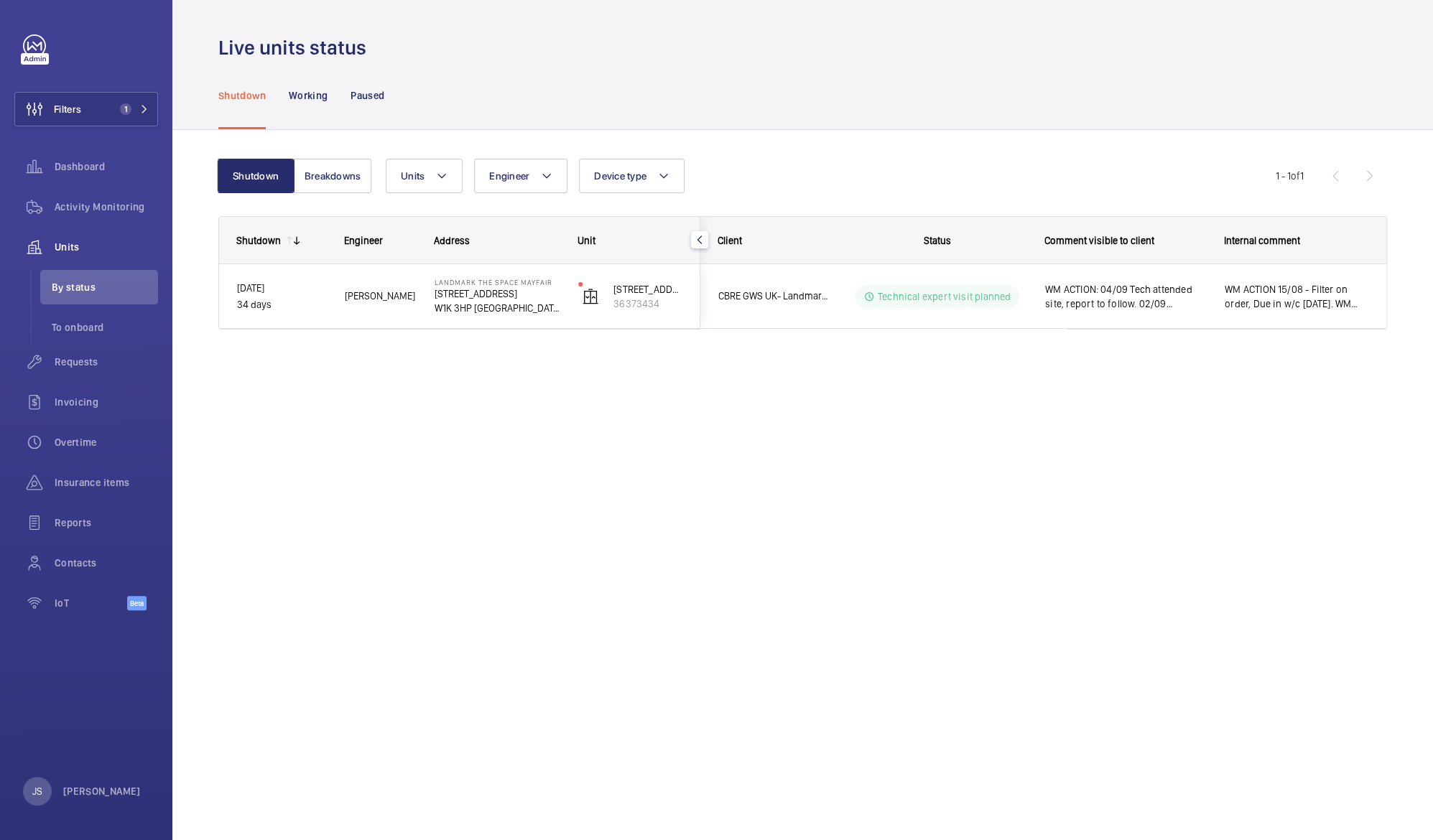
click at [462, 306] on p "W1K 3HP LONDON" at bounding box center [497, 308] width 125 height 15
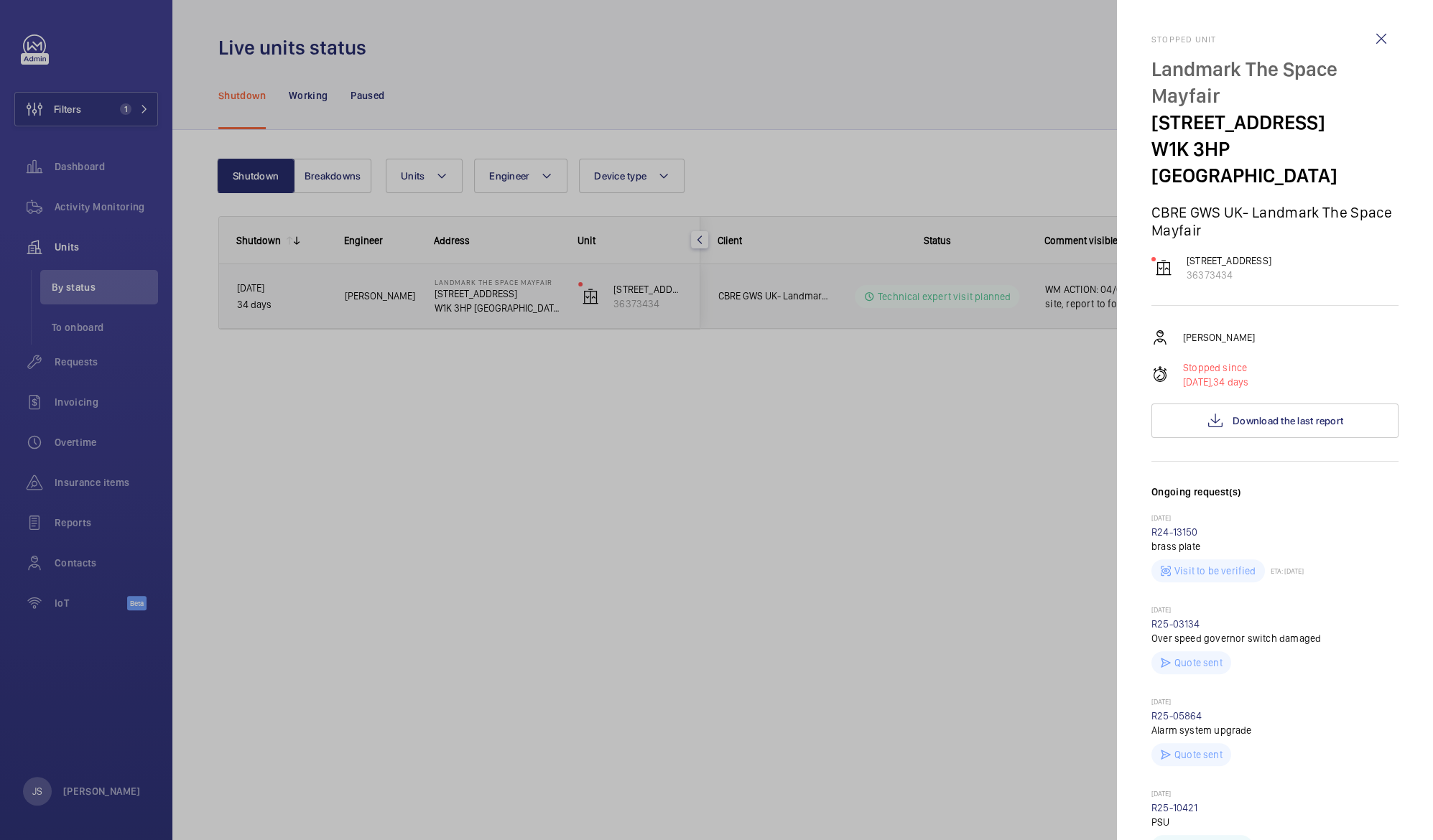
click at [478, 408] on div at bounding box center [716, 420] width 1433 height 840
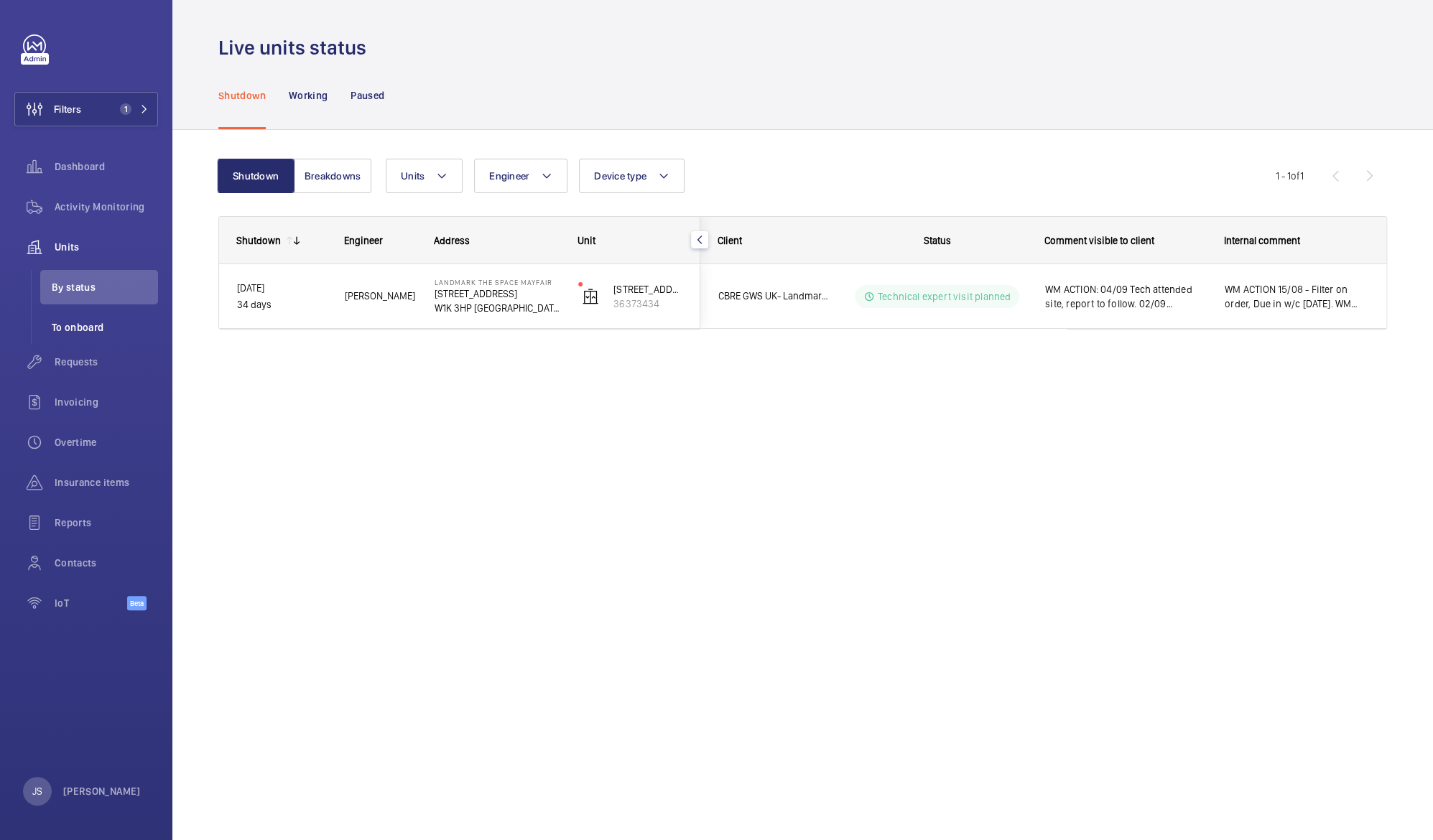
click at [77, 339] on li "To onboard" at bounding box center [99, 327] width 118 height 34
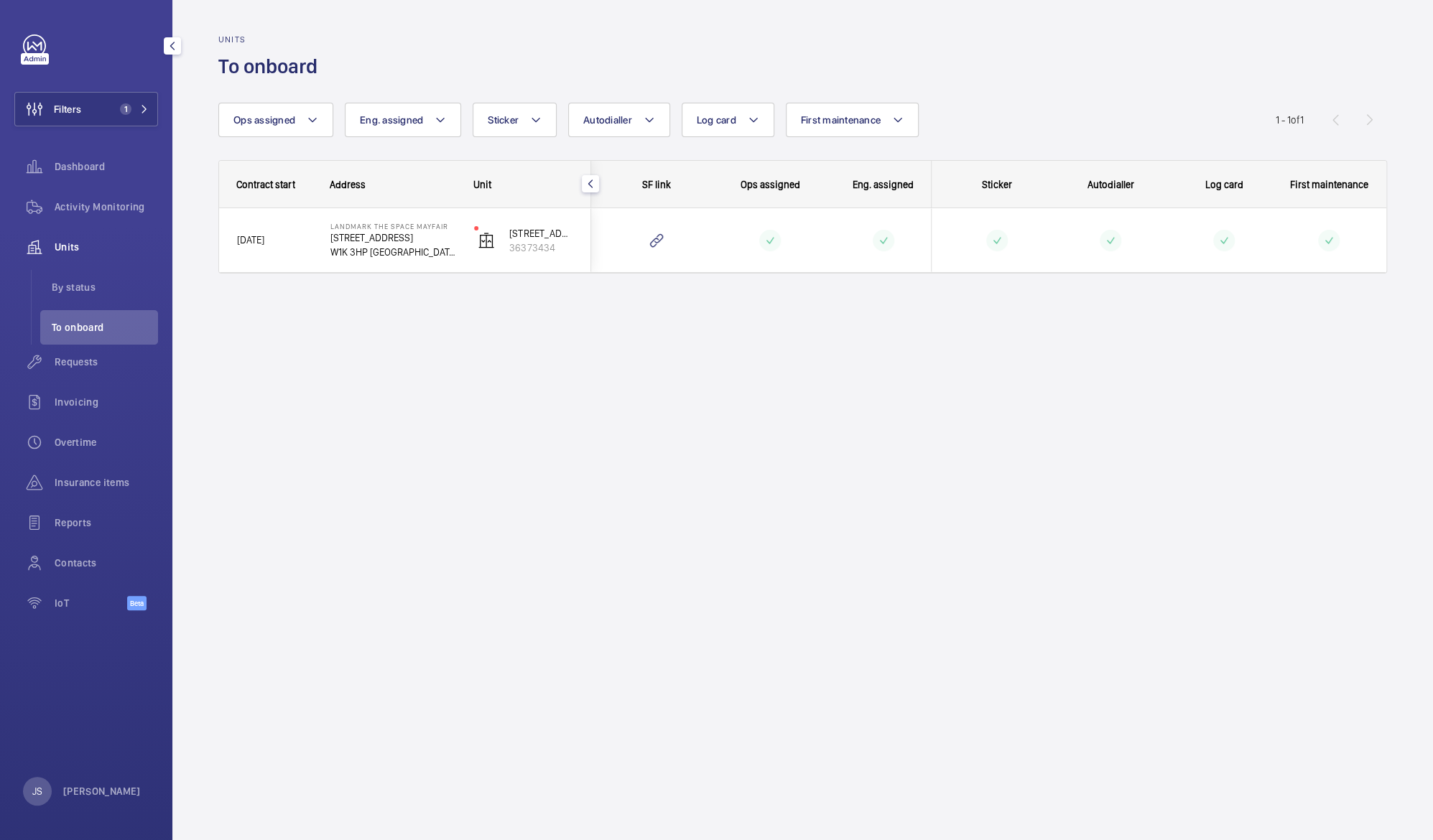
click at [52, 253] on wm-front-icon-button at bounding box center [34, 246] width 40 height 34
click at [67, 282] on span "By status" at bounding box center [105, 287] width 106 height 15
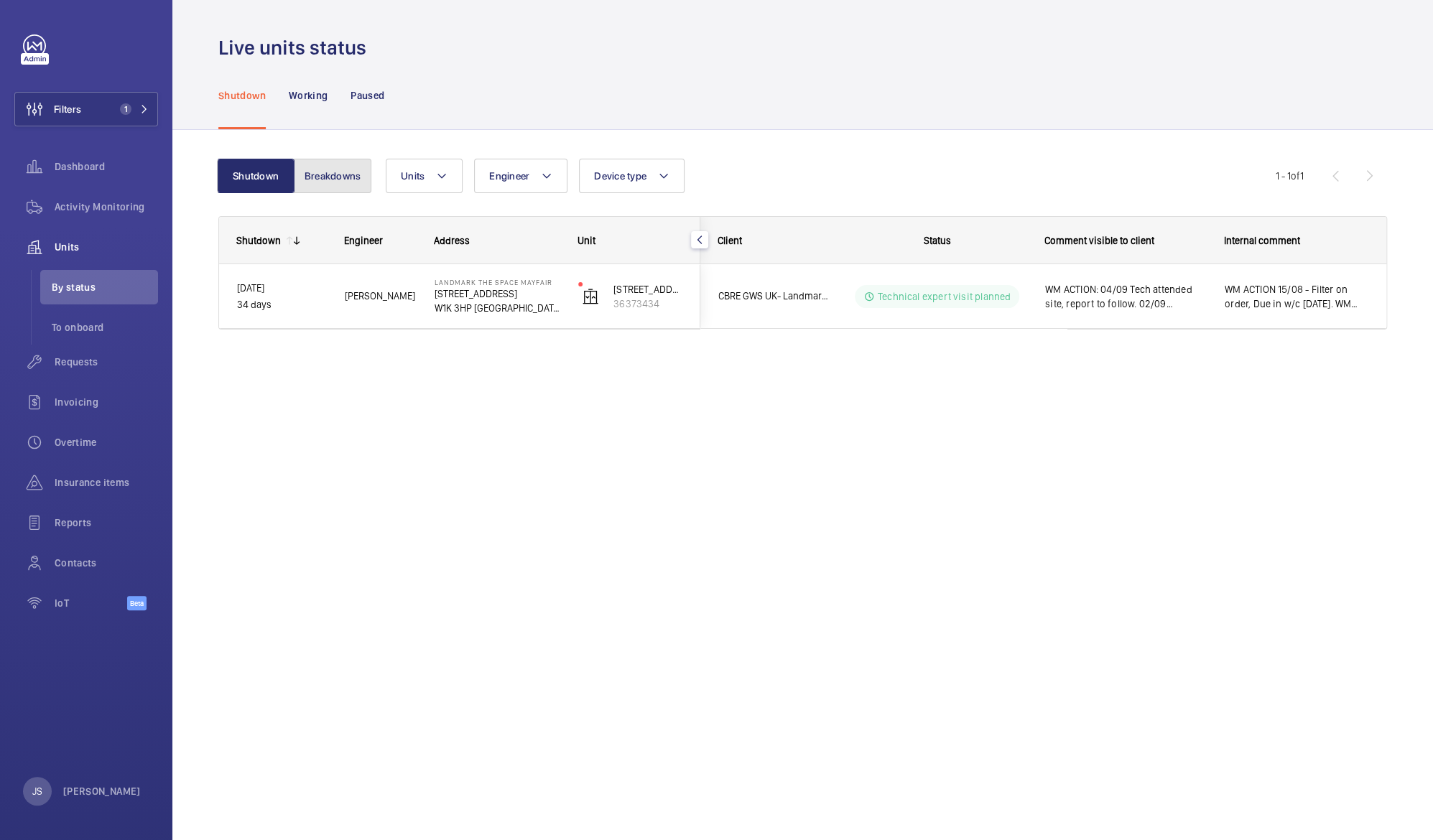
click at [331, 175] on button "Breakdowns" at bounding box center [332, 176] width 78 height 34
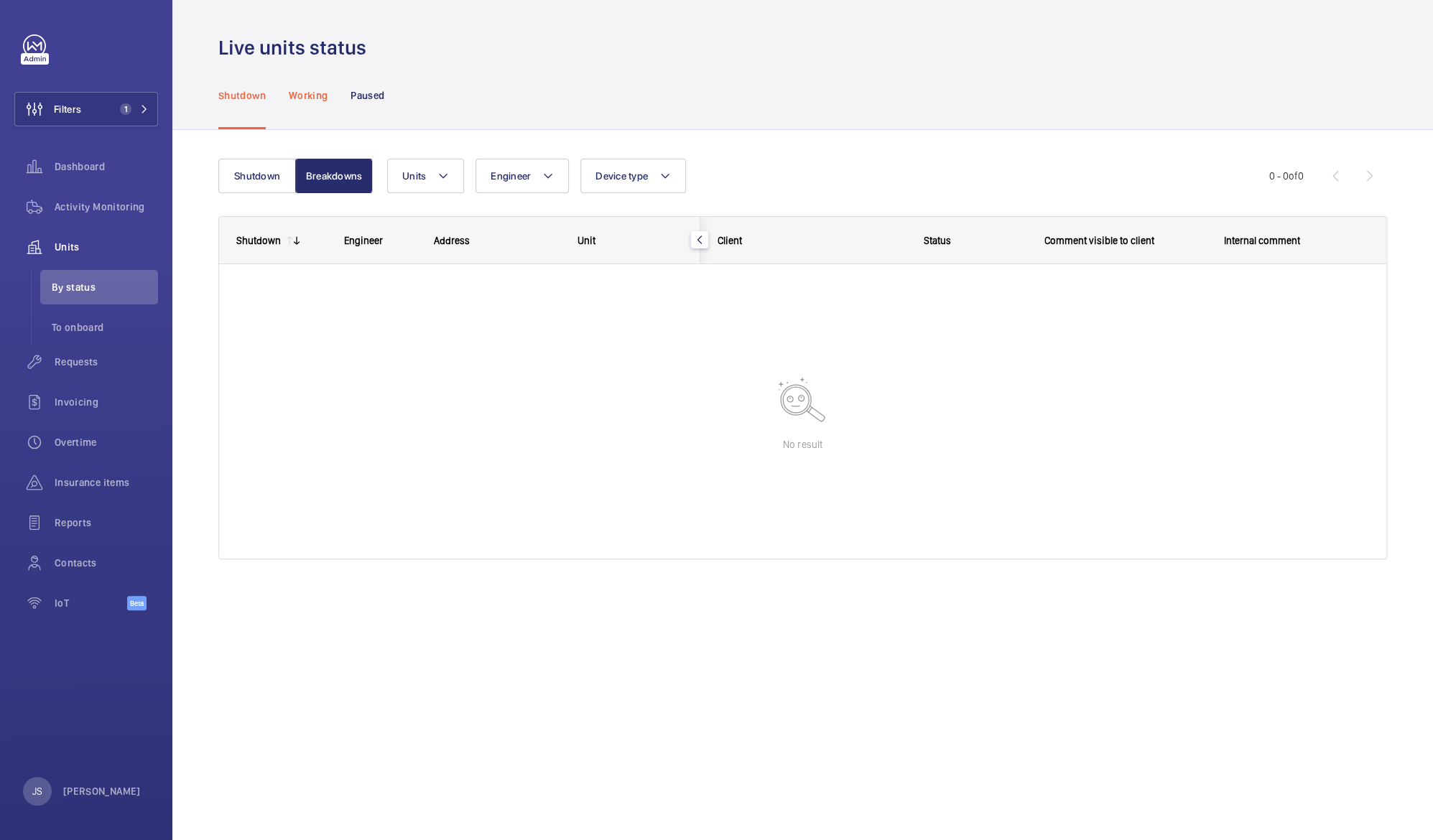
click at [303, 106] on div "Working" at bounding box center [308, 95] width 39 height 69
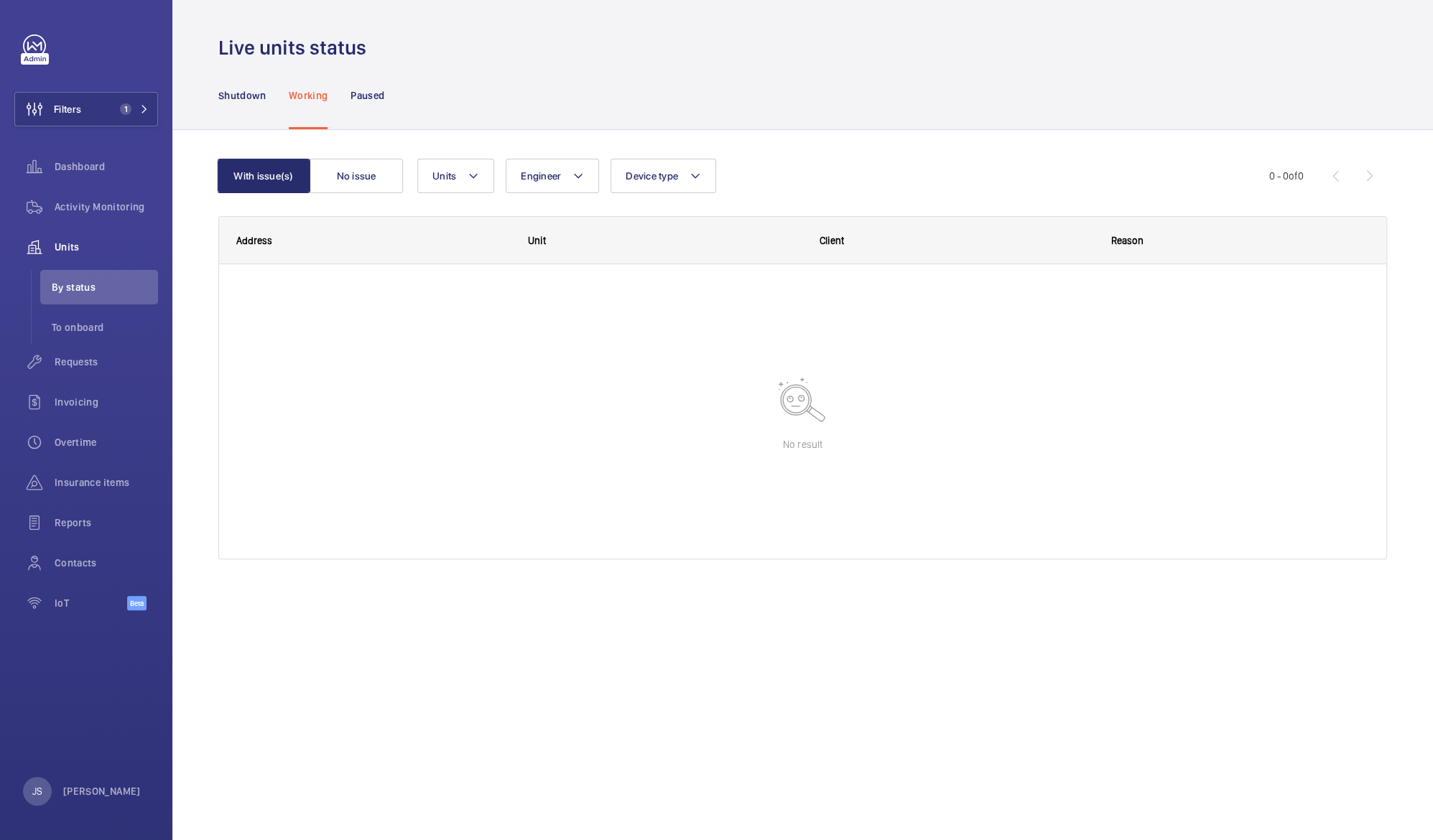
click at [52, 248] on wm-front-icon-button at bounding box center [34, 246] width 40 height 34
click at [52, 246] on wm-front-icon-button at bounding box center [34, 246] width 40 height 34
click at [69, 329] on span "To onboard" at bounding box center [105, 327] width 106 height 15
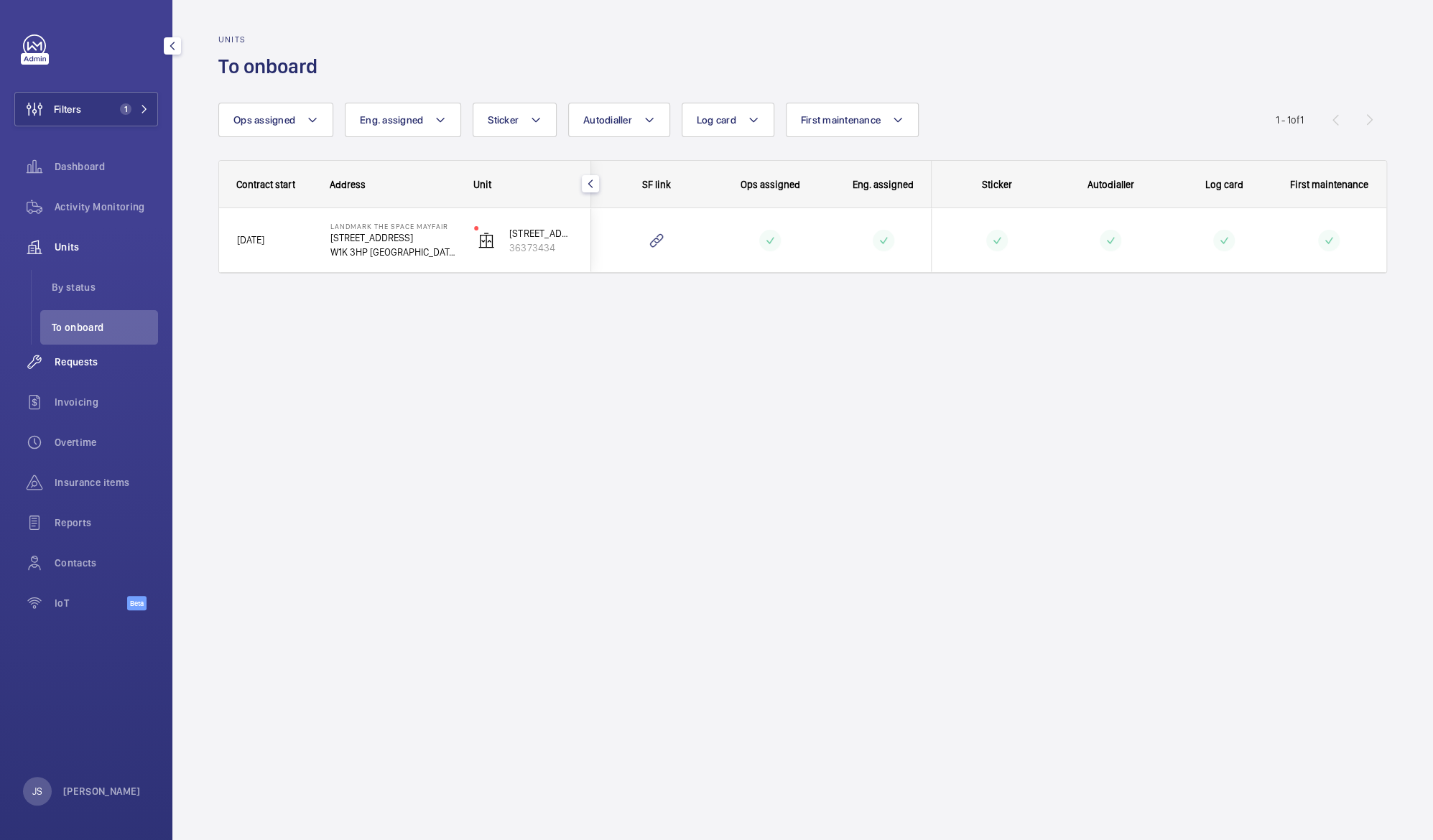
click at [78, 362] on span "Requests" at bounding box center [106, 362] width 103 height 15
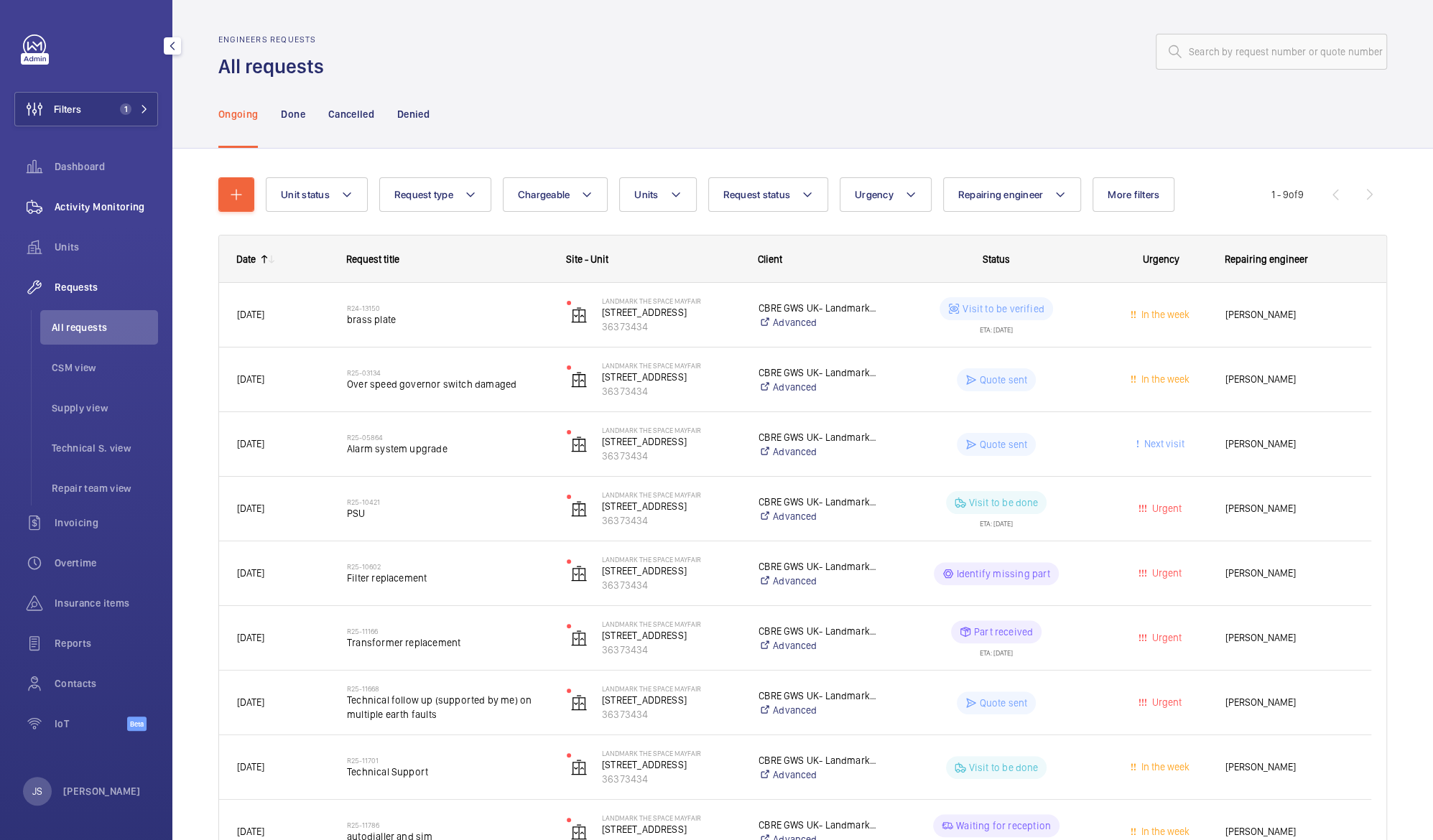
click at [54, 203] on wm-front-icon-button at bounding box center [34, 206] width 40 height 34
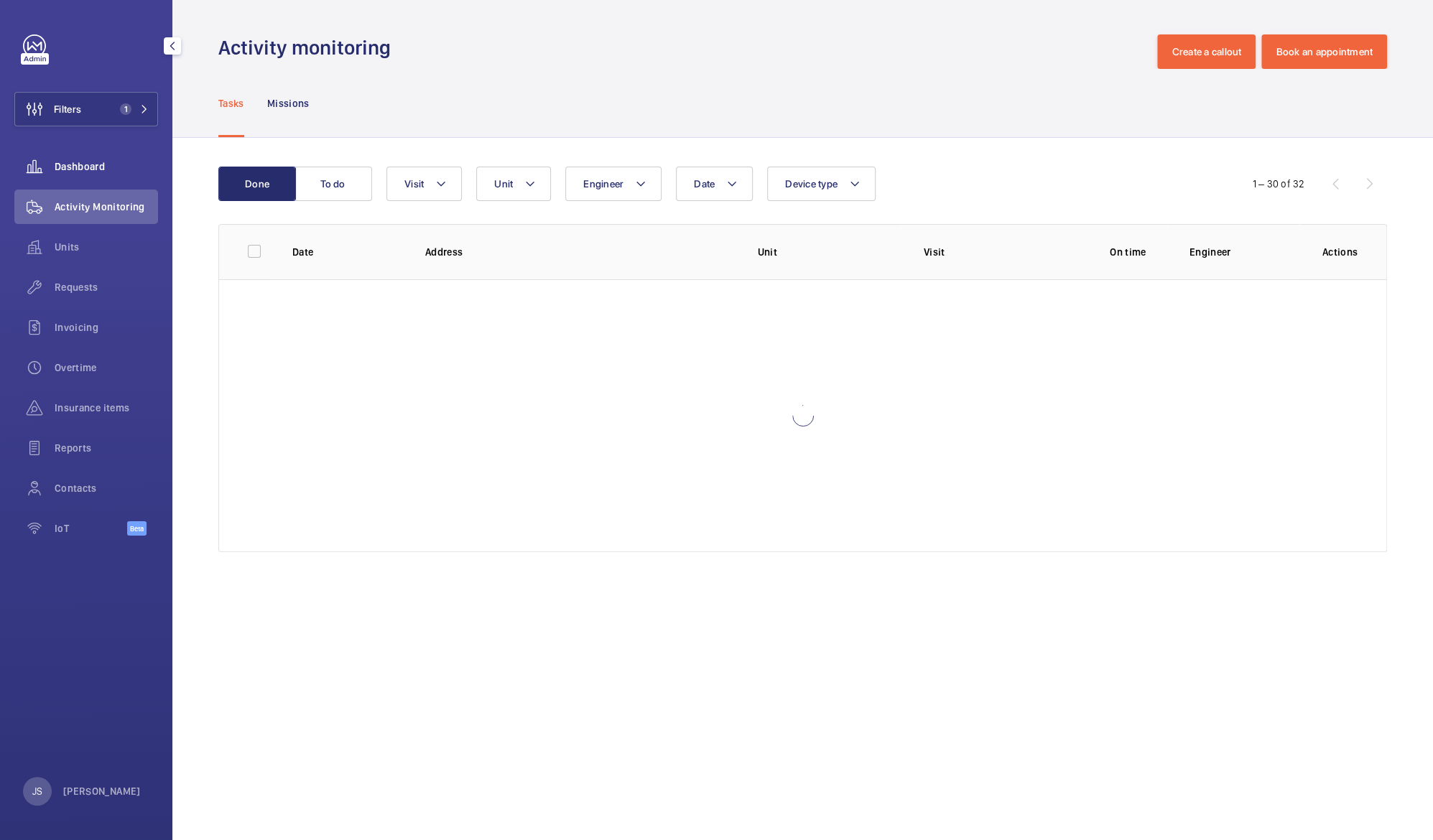
click at [52, 165] on wm-front-icon-button at bounding box center [34, 166] width 40 height 34
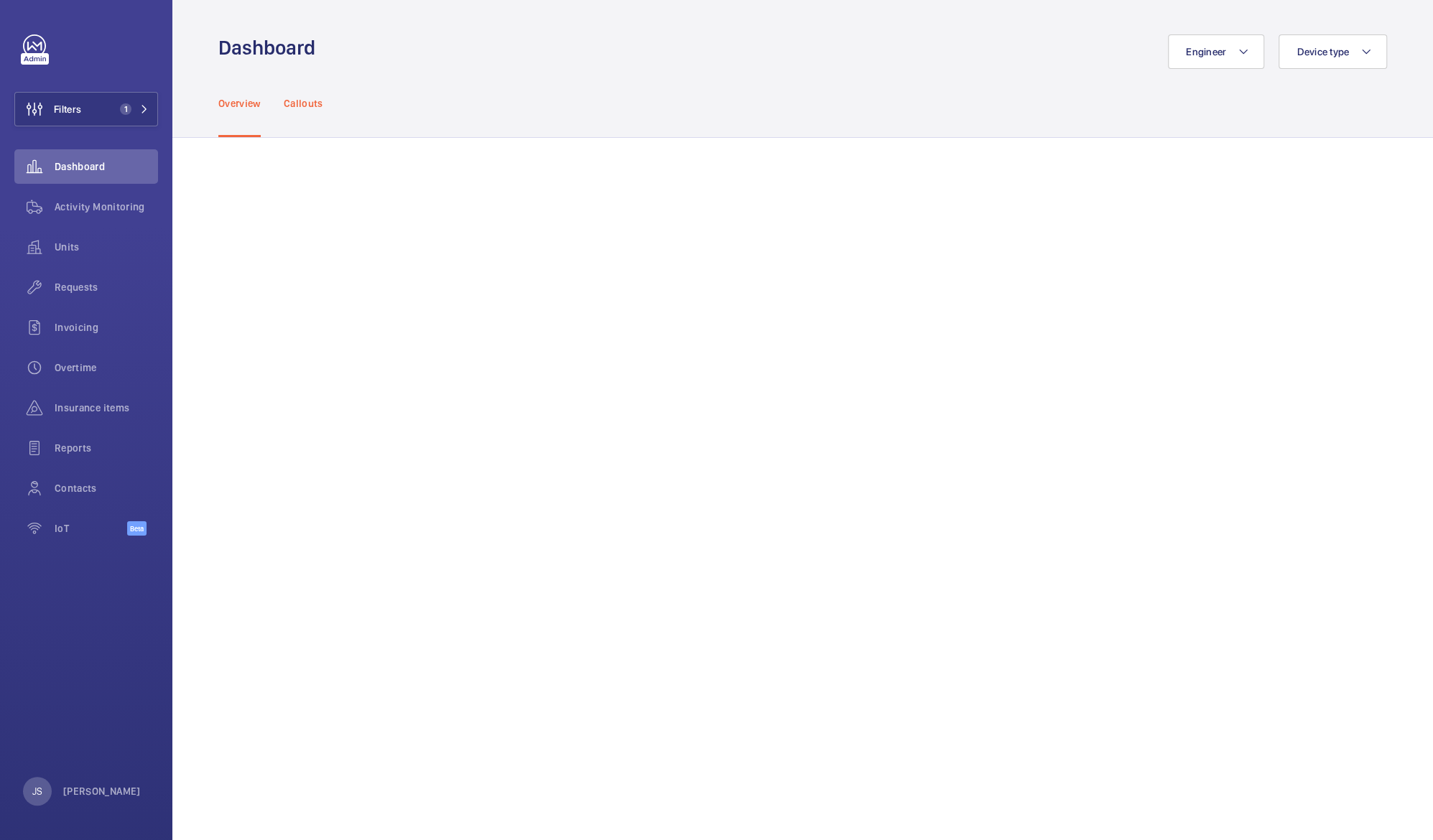
click at [307, 117] on div "Callouts" at bounding box center [303, 103] width 39 height 69
click at [77, 165] on span "Dashboard" at bounding box center [106, 166] width 103 height 15
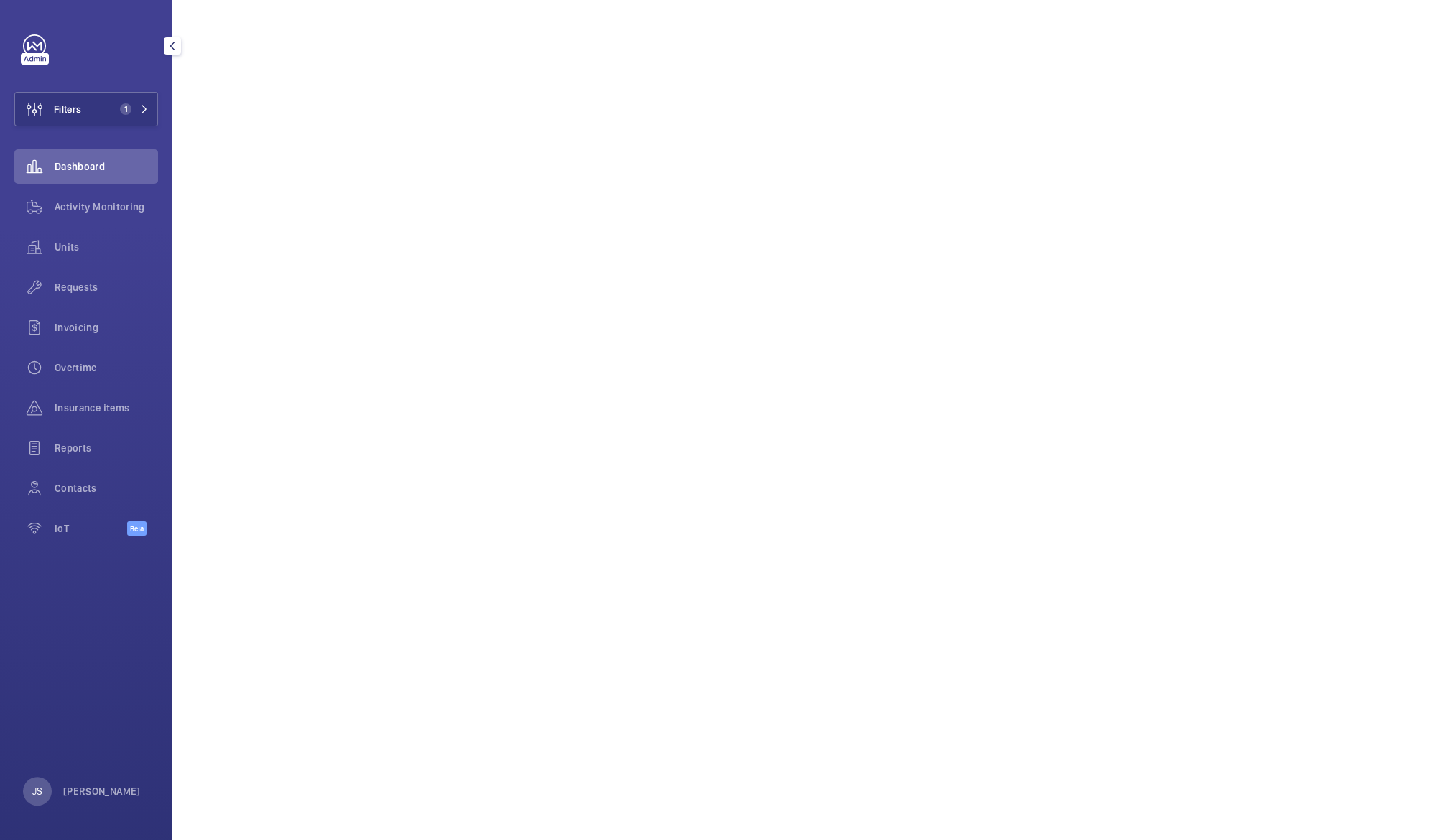
scroll to position [892, 0]
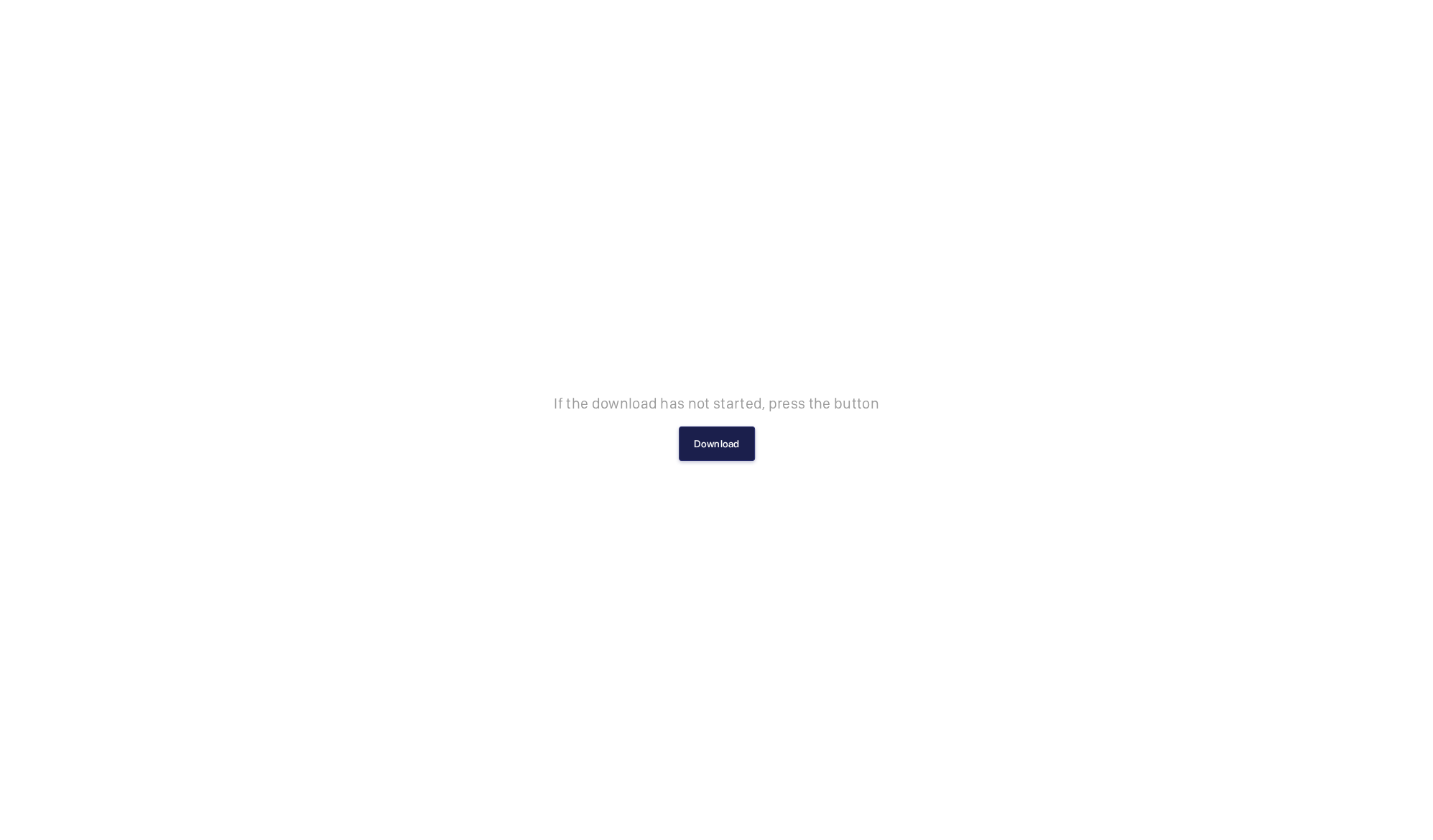
click at [716, 444] on button "Download" at bounding box center [717, 444] width 77 height 34
click at [727, 443] on button "Download" at bounding box center [717, 444] width 77 height 34
click at [712, 448] on button "Download" at bounding box center [717, 444] width 77 height 34
click at [706, 430] on button "Download" at bounding box center [717, 444] width 77 height 34
click at [745, 437] on button "Download" at bounding box center [717, 444] width 77 height 34
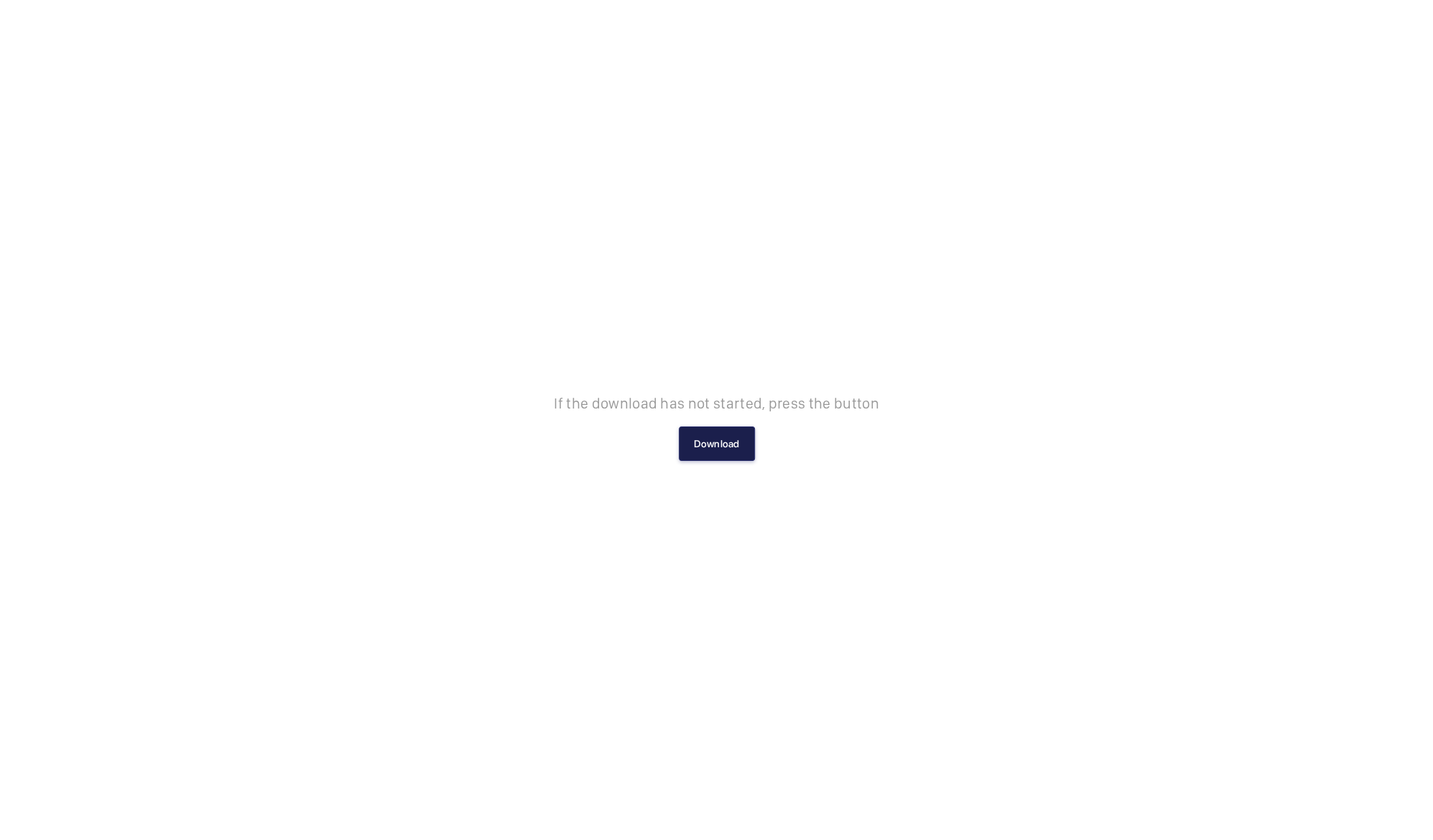
click at [707, 442] on button "Download" at bounding box center [717, 444] width 77 height 34
